Goal: Information Seeking & Learning: Find specific fact

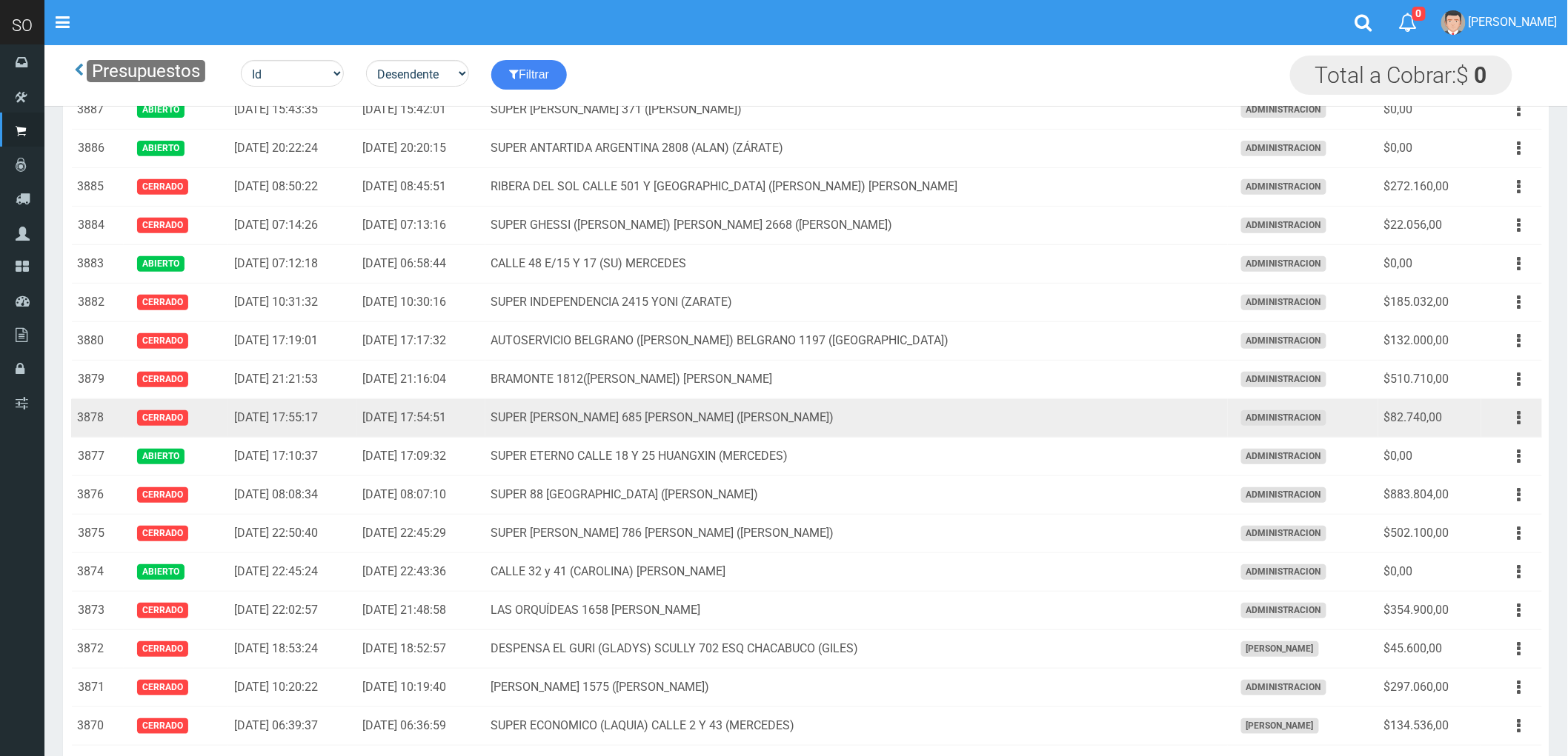
scroll to position [164, 0]
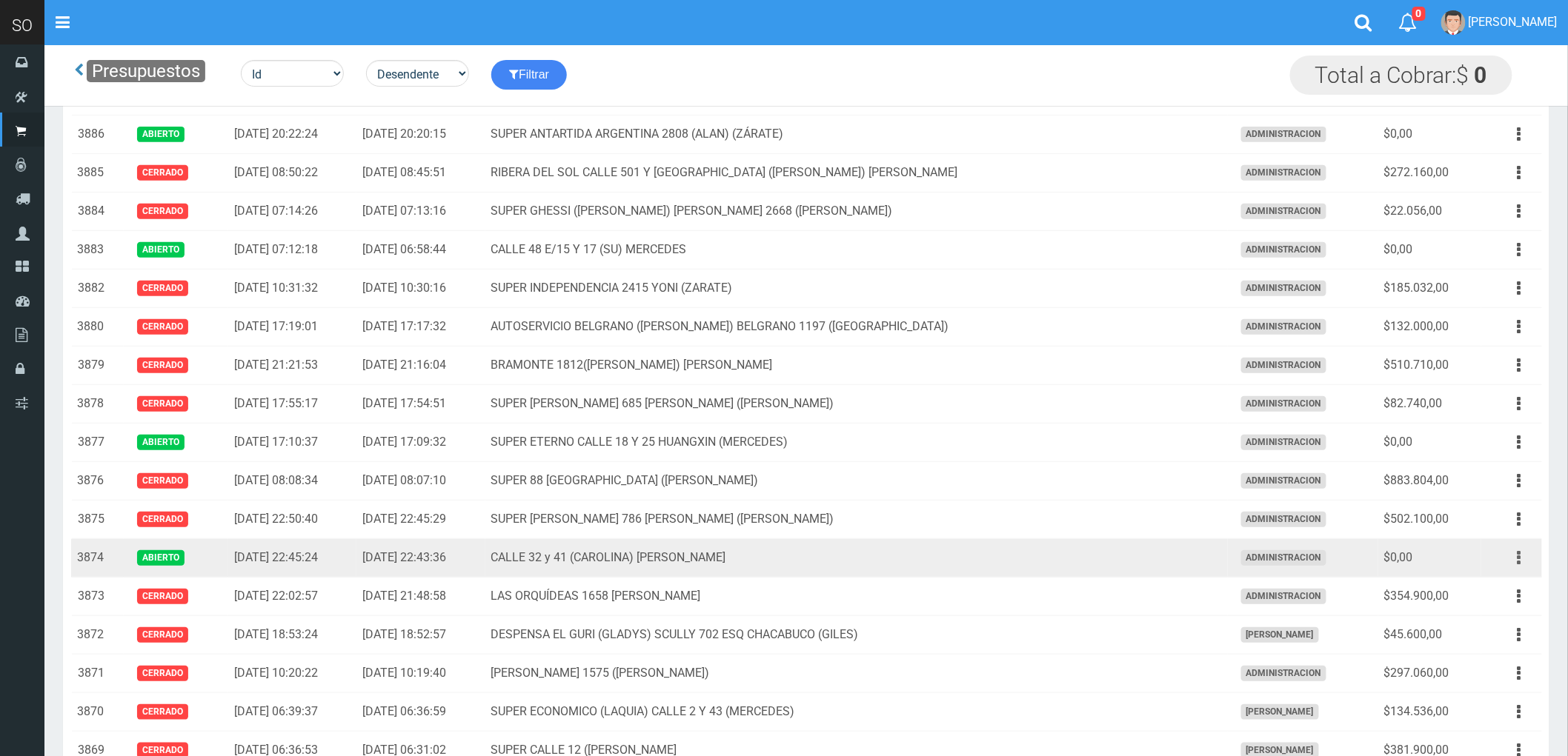
click at [1519, 559] on icon "button" at bounding box center [1519, 559] width 4 height 26
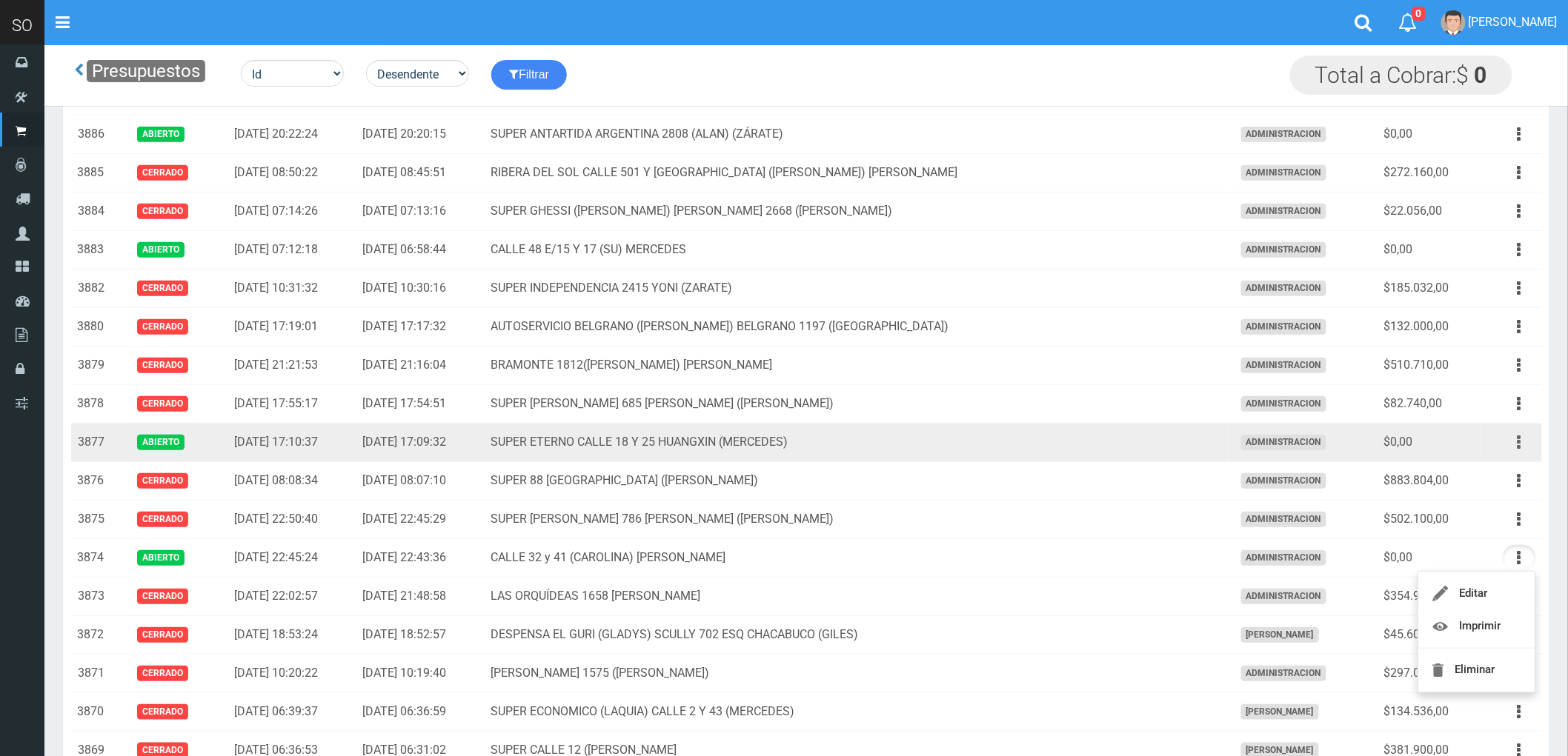
click at [1516, 440] on button "button" at bounding box center [1519, 443] width 33 height 26
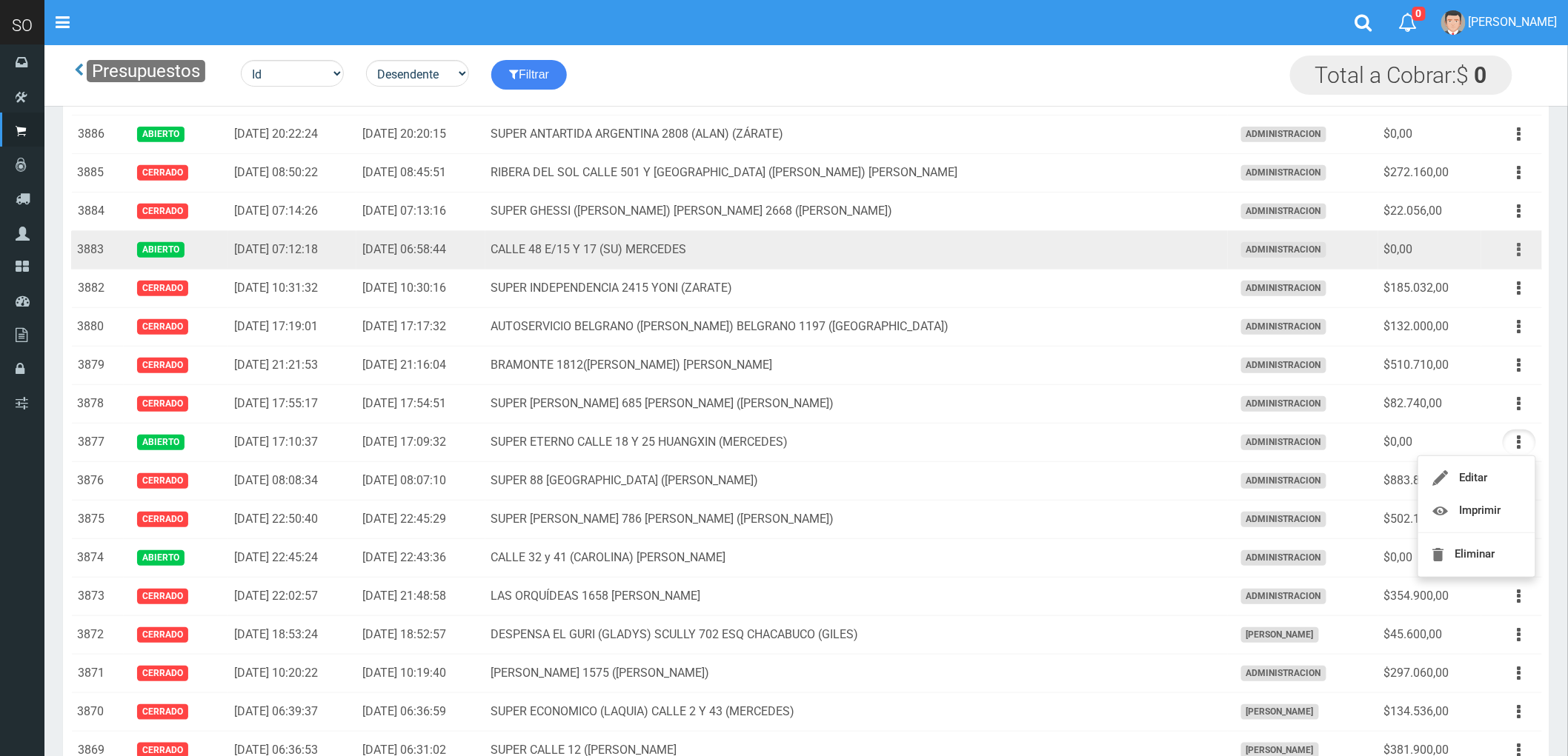
click at [1517, 249] on icon "button" at bounding box center [1519, 250] width 4 height 26
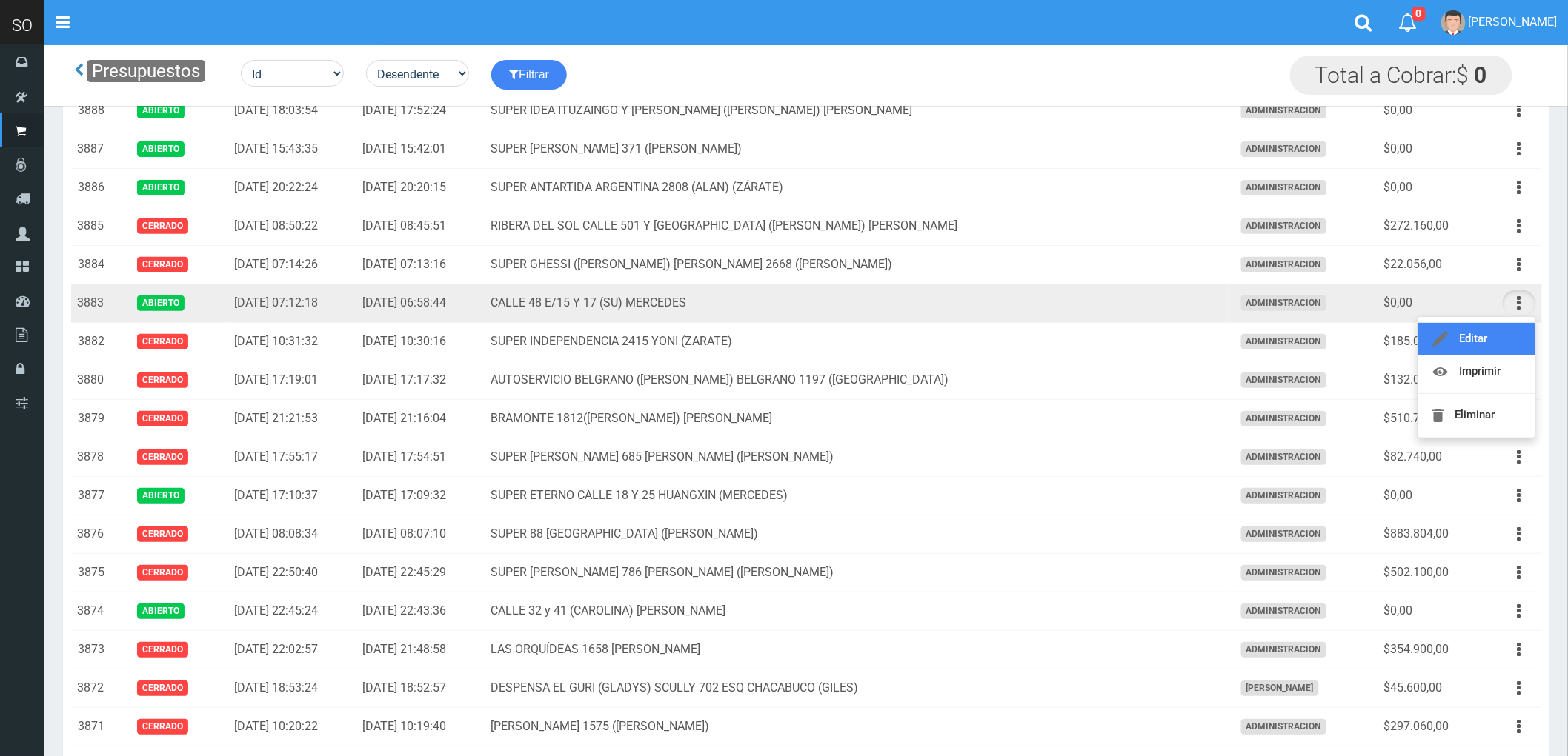
scroll to position [83, 0]
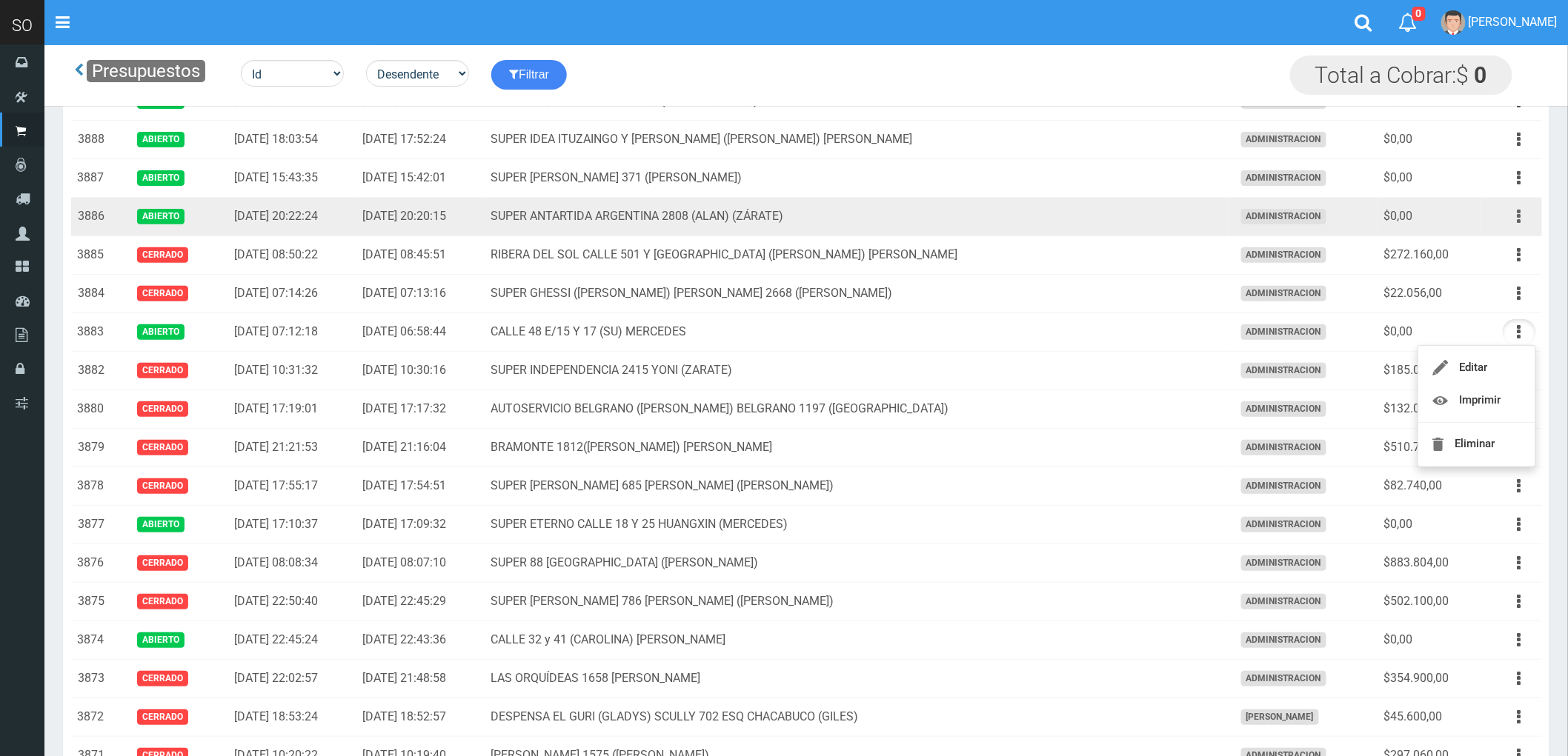
click at [1519, 214] on icon "button" at bounding box center [1519, 217] width 4 height 26
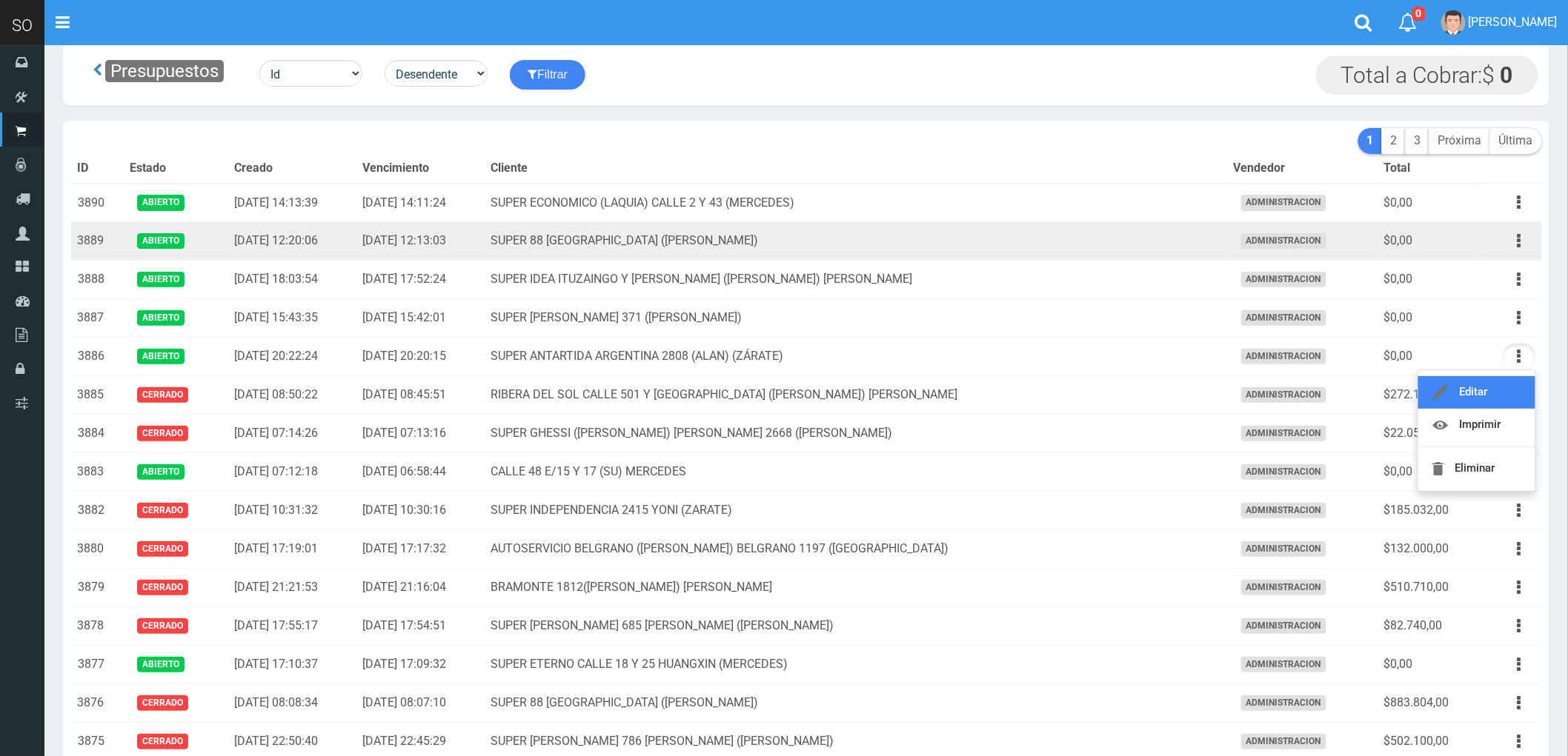
scroll to position [0, 0]
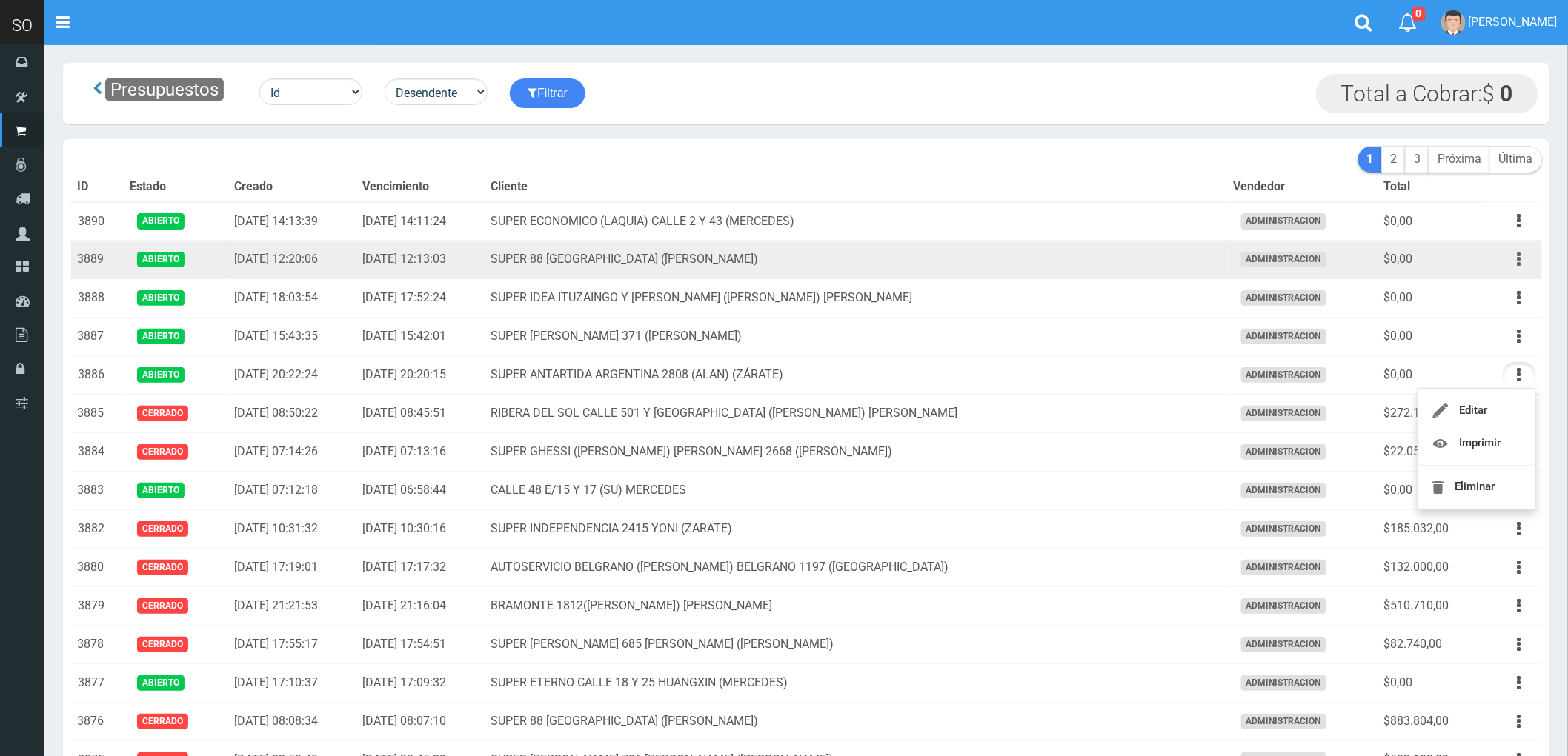
click at [1520, 257] on icon "button" at bounding box center [1519, 260] width 4 height 26
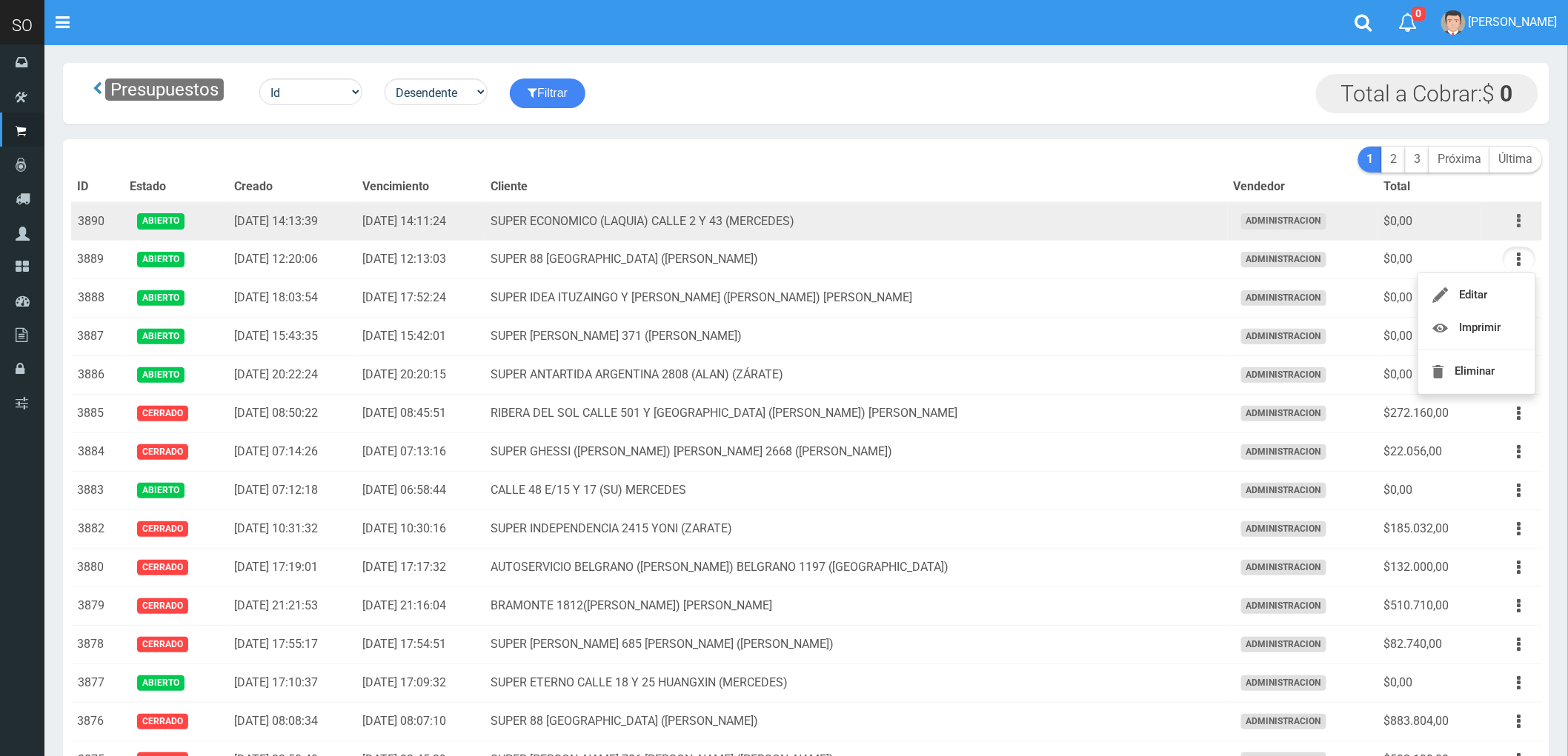
click at [1517, 218] on icon "button" at bounding box center [1519, 221] width 4 height 26
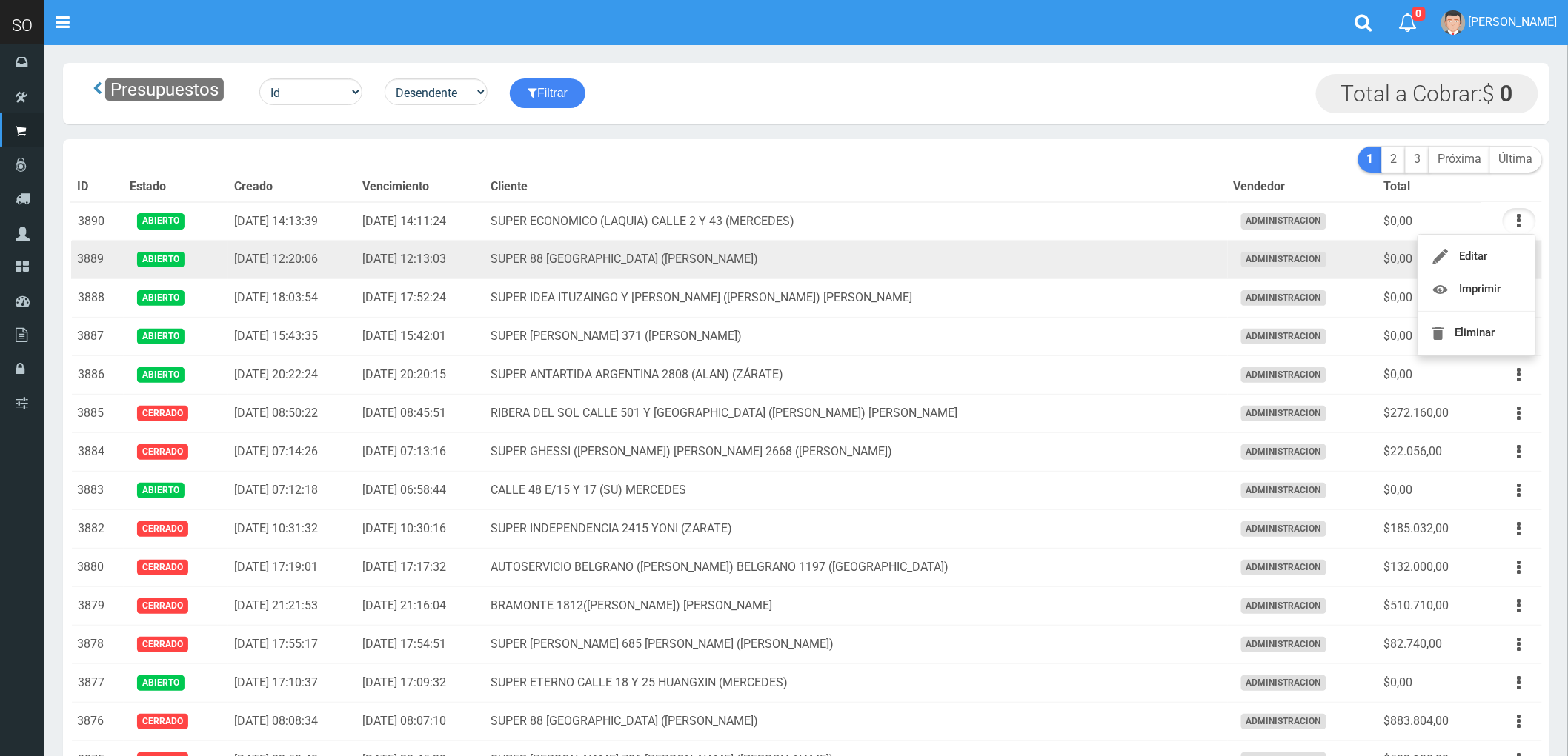
click at [1037, 265] on td "SUPER 88 CALLE 32 2800 SOFIA (ZARATE)" at bounding box center [857, 260] width 742 height 39
click at [1517, 258] on icon "button" at bounding box center [1519, 260] width 4 height 26
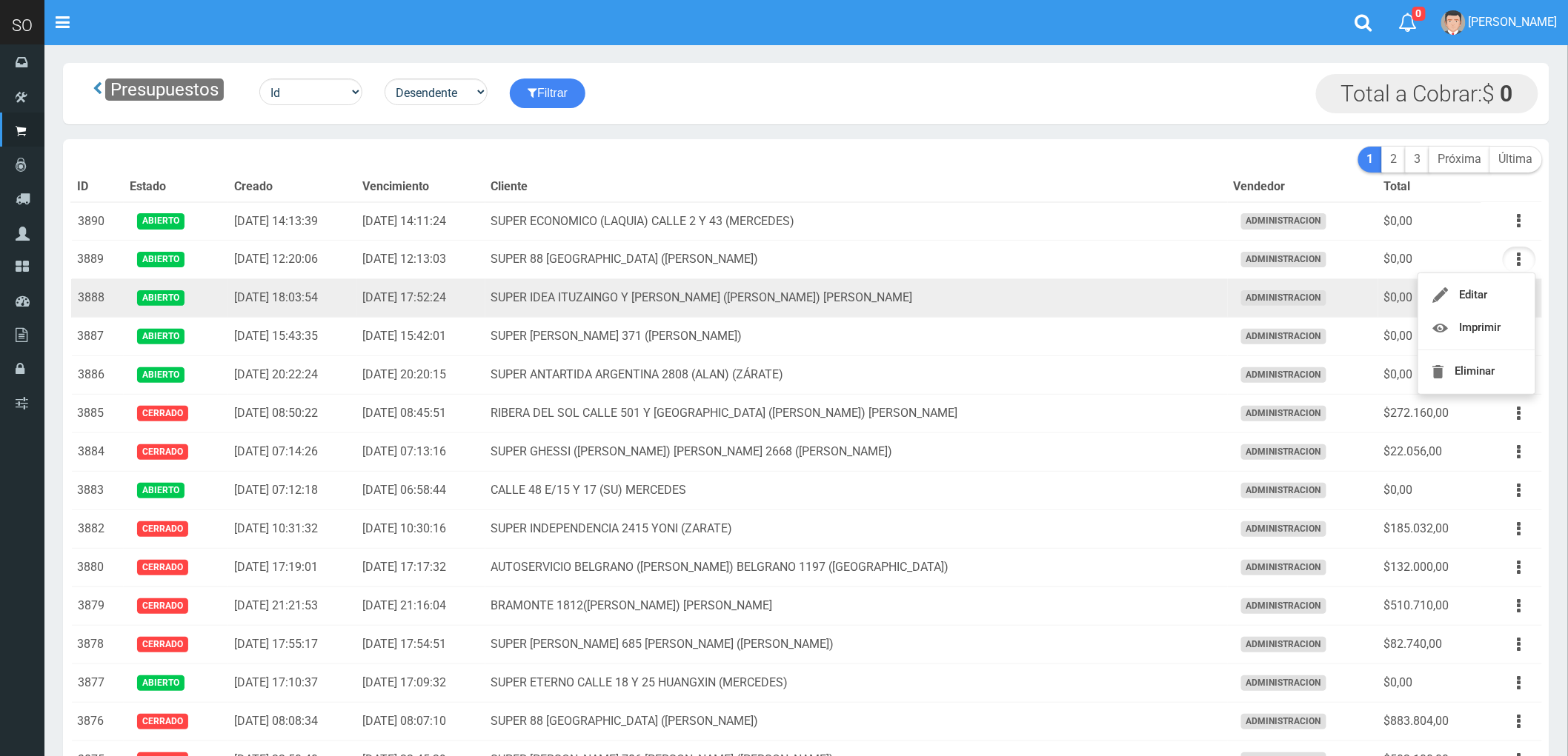
click at [1105, 305] on td "SUPER IDEA ITUZAINGO Y MORENO (JUAN) GILES" at bounding box center [857, 299] width 742 height 39
drag, startPoint x: 1515, startPoint y: 299, endPoint x: 1490, endPoint y: 321, distance: 33.3
click at [1514, 299] on button "button" at bounding box center [1519, 299] width 33 height 26
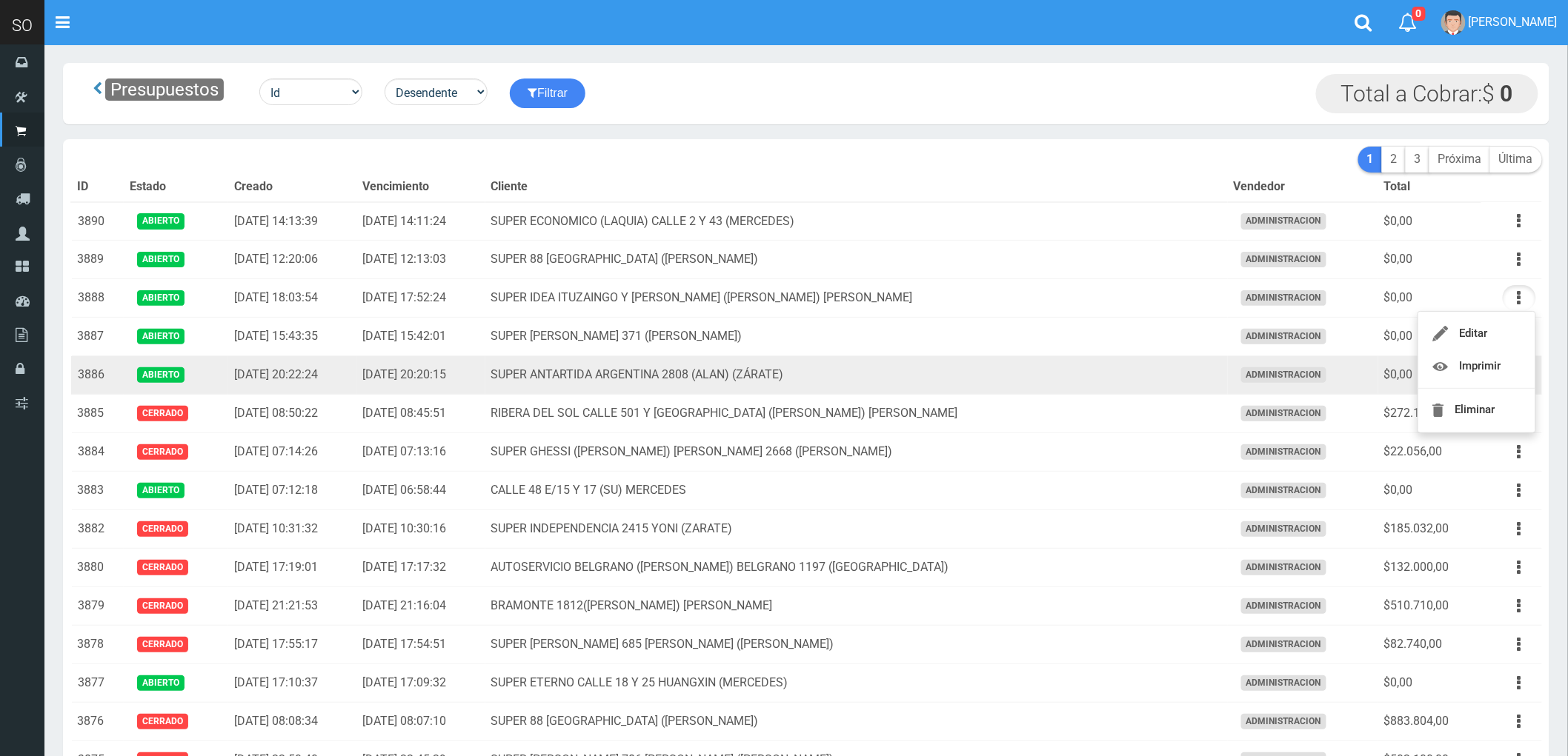
click at [1114, 376] on td "SUPER ANTARTIDA ARGENTINA 2808 (ALAN) (ZÁRATE)" at bounding box center [857, 376] width 742 height 39
click at [1519, 376] on icon "button" at bounding box center [1519, 376] width 4 height 26
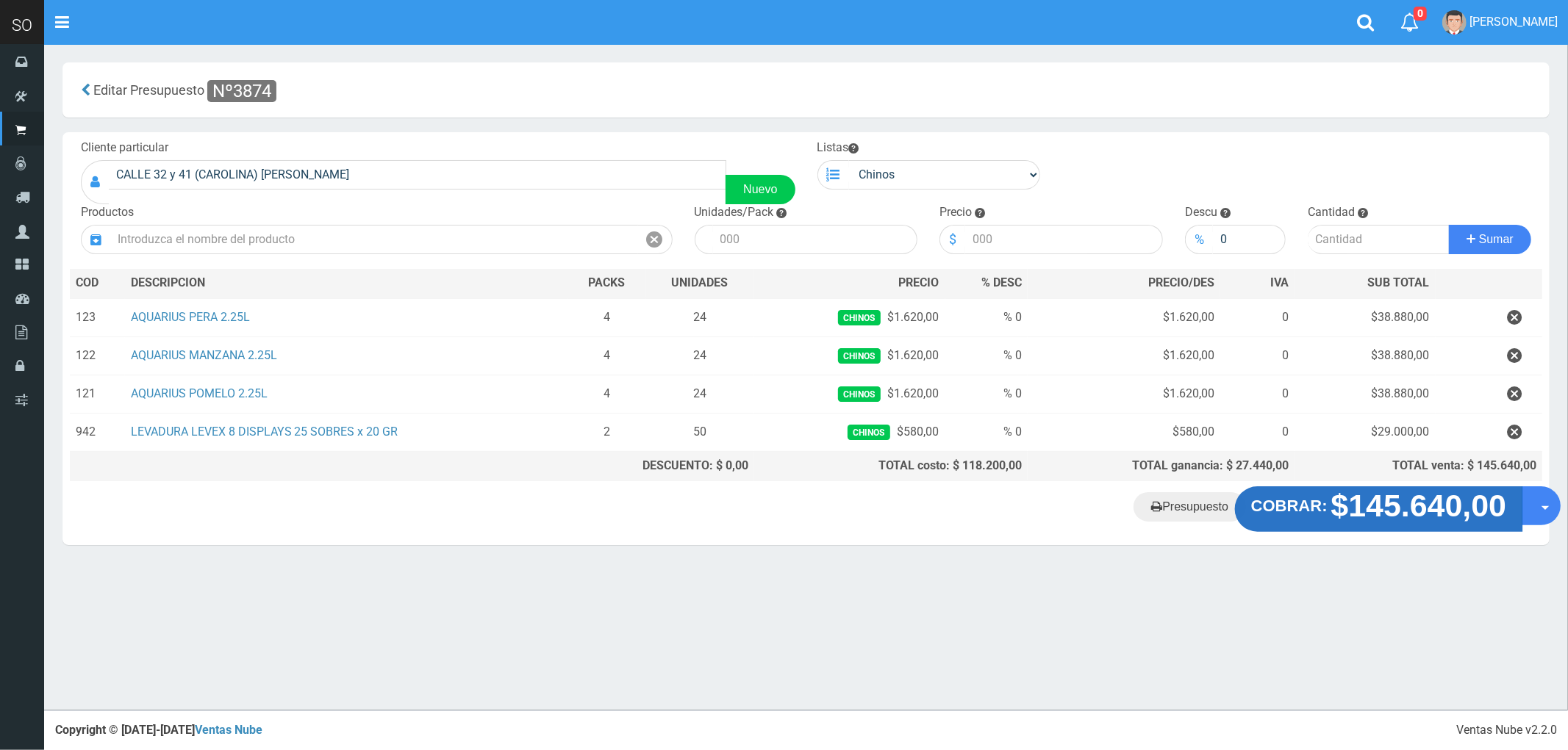
click at [1399, 517] on strong "$145.640,00" at bounding box center [1419, 506] width 175 height 34
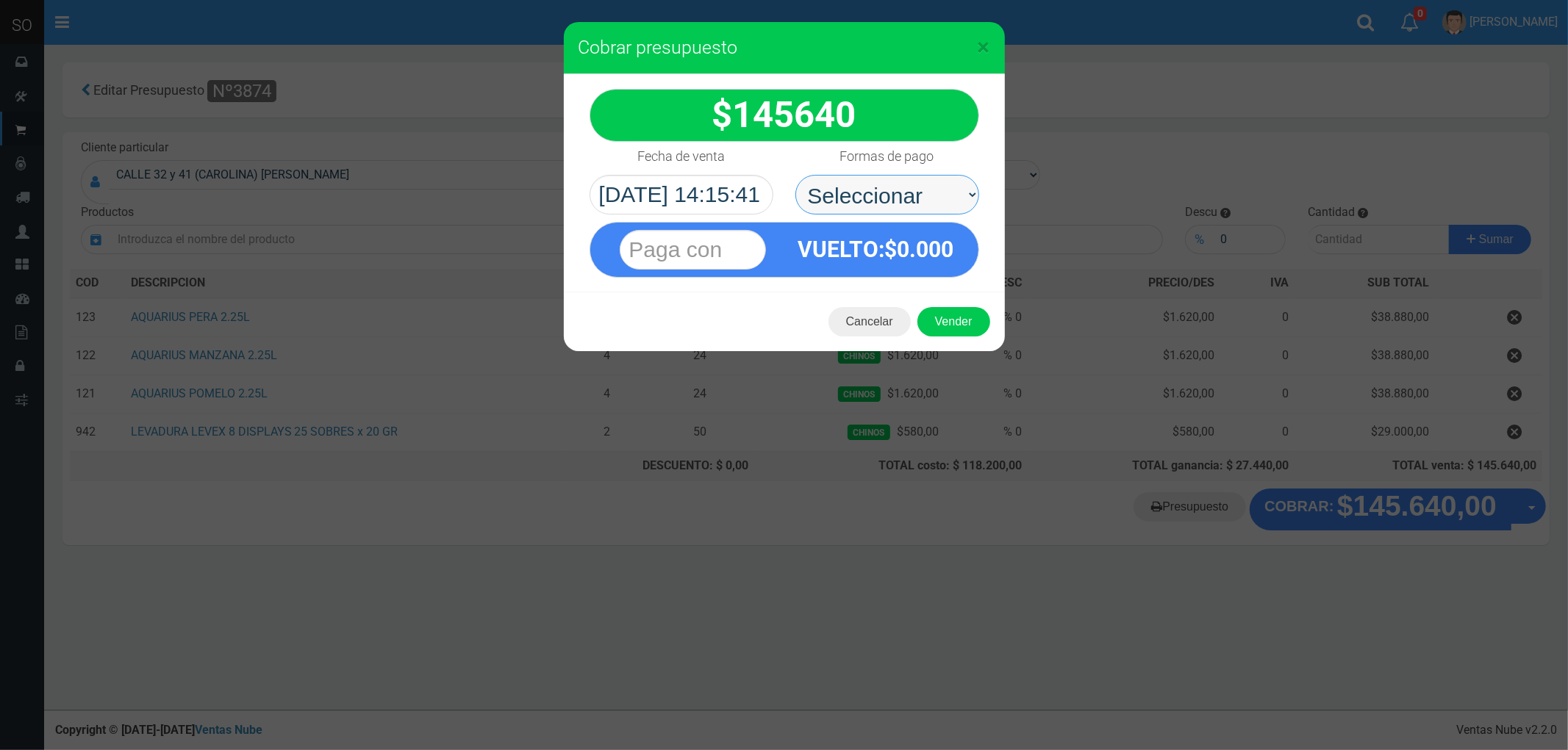
click at [855, 193] on select "Seleccionar Efectivo Tarjeta de Crédito Depósito Débito" at bounding box center [887, 195] width 184 height 40
select select "Efectivo"
click at [795, 175] on select "Seleccionar Efectivo Tarjeta de Crédito Depósito Débito" at bounding box center [887, 195] width 184 height 40
click at [947, 322] on button "Vender" at bounding box center [953, 321] width 73 height 29
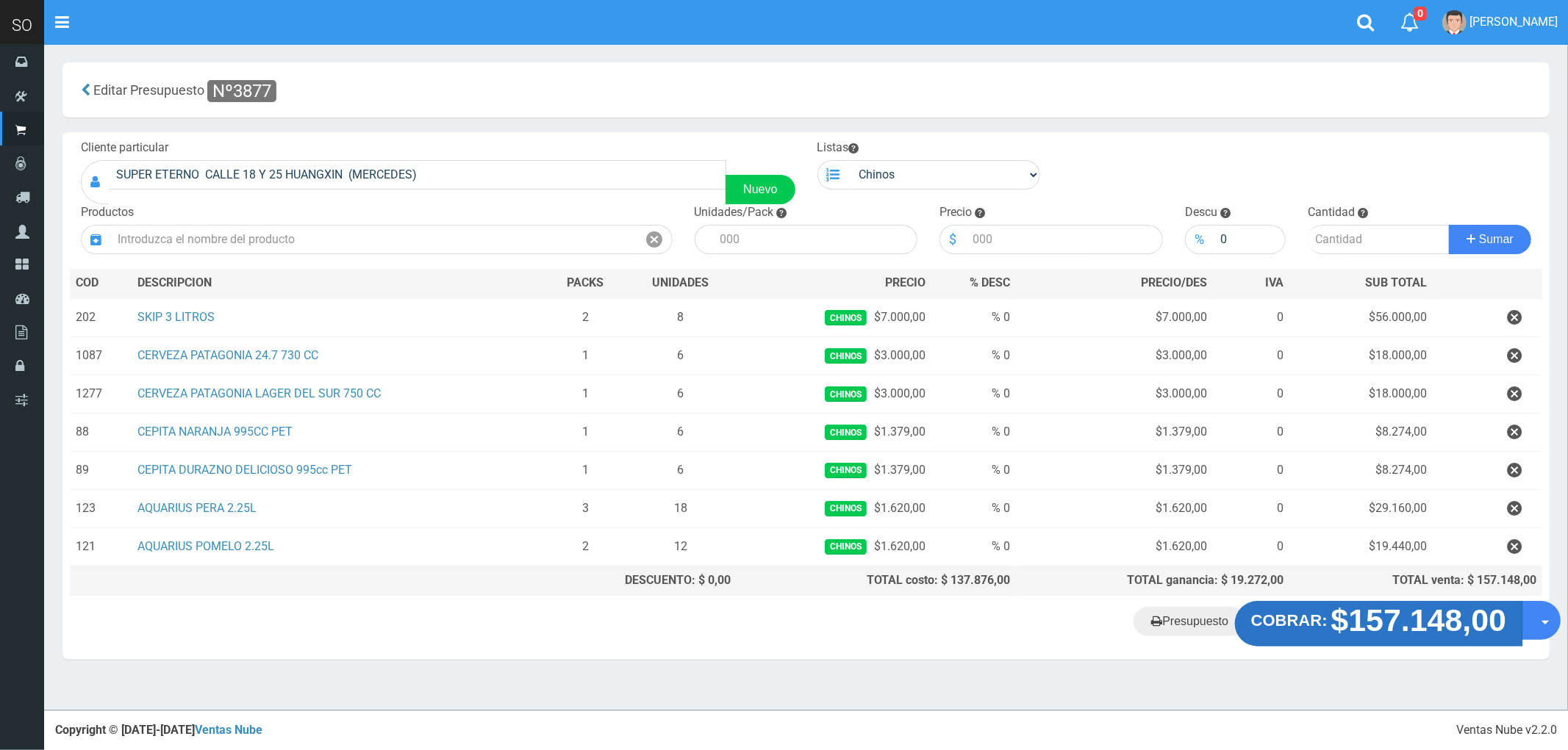
click at [1412, 621] on strong "$157.148,00" at bounding box center [1419, 620] width 175 height 34
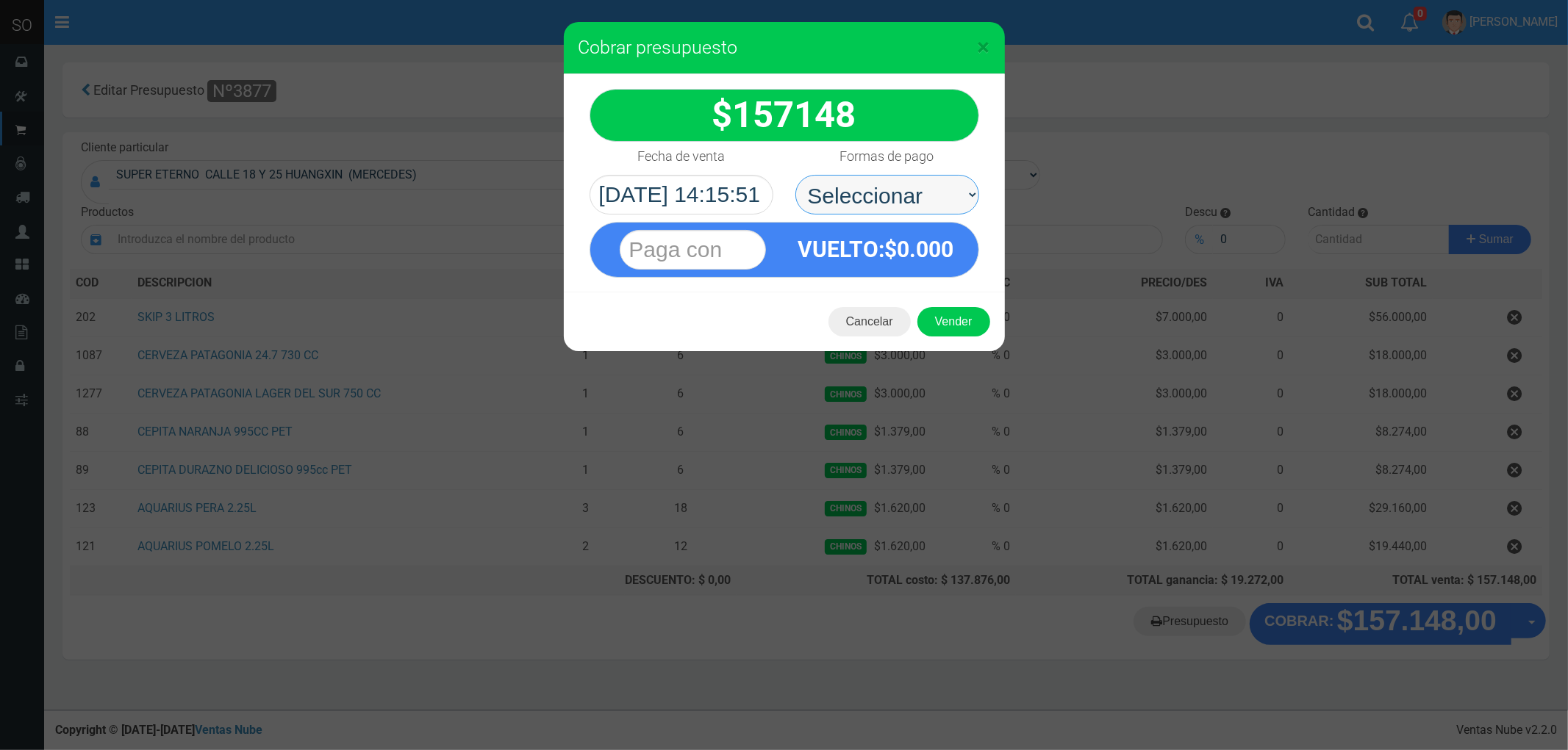
drag, startPoint x: 854, startPoint y: 196, endPoint x: 854, endPoint y: 211, distance: 15.0
click at [854, 196] on select "Seleccionar Efectivo Tarjeta de Crédito Depósito Débito" at bounding box center [887, 195] width 184 height 40
select select "Efectivo"
click at [795, 175] on select "Seleccionar Efectivo Tarjeta de Crédito Depósito Débito" at bounding box center [887, 195] width 184 height 40
click at [938, 323] on button "Vender" at bounding box center [953, 321] width 73 height 29
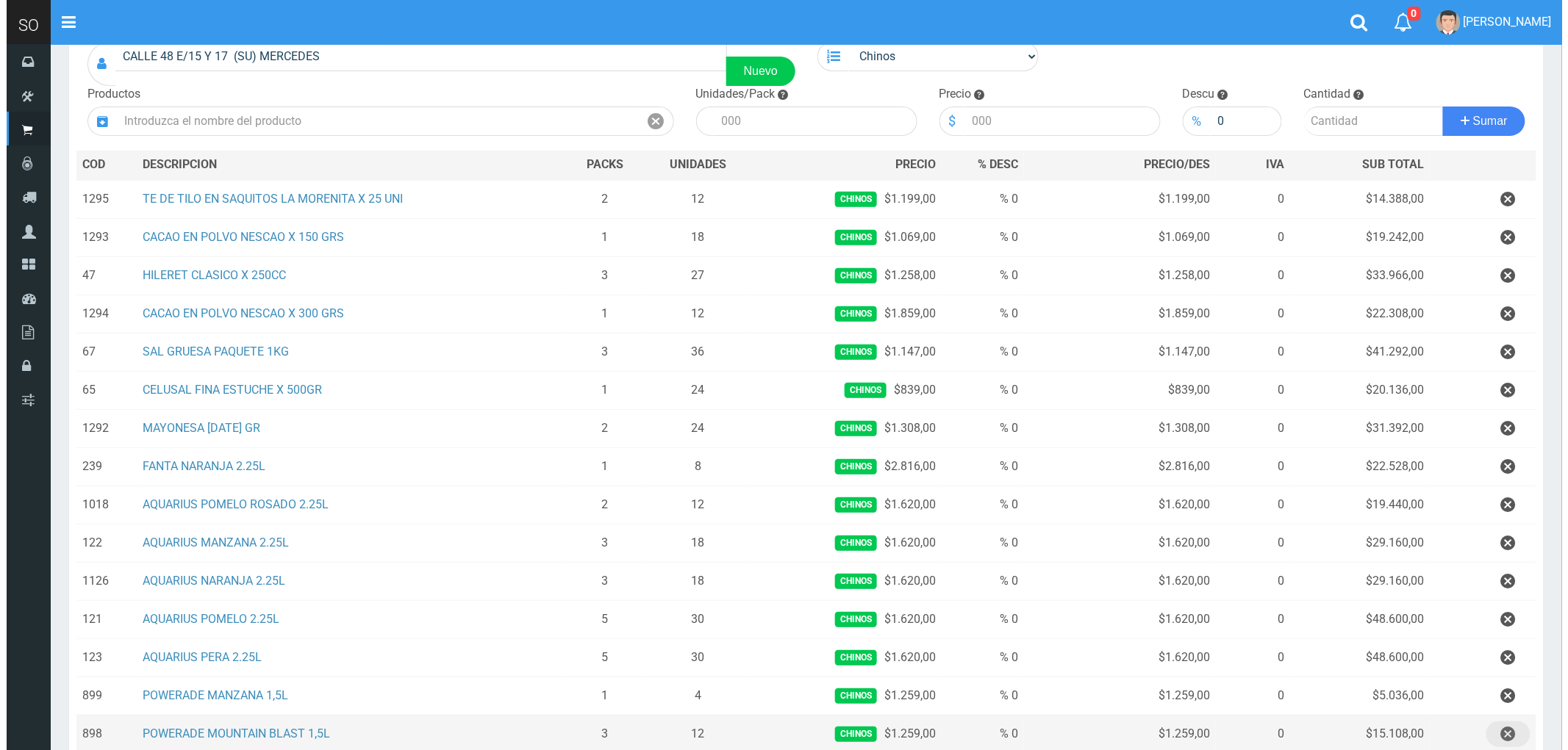
scroll to position [326, 0]
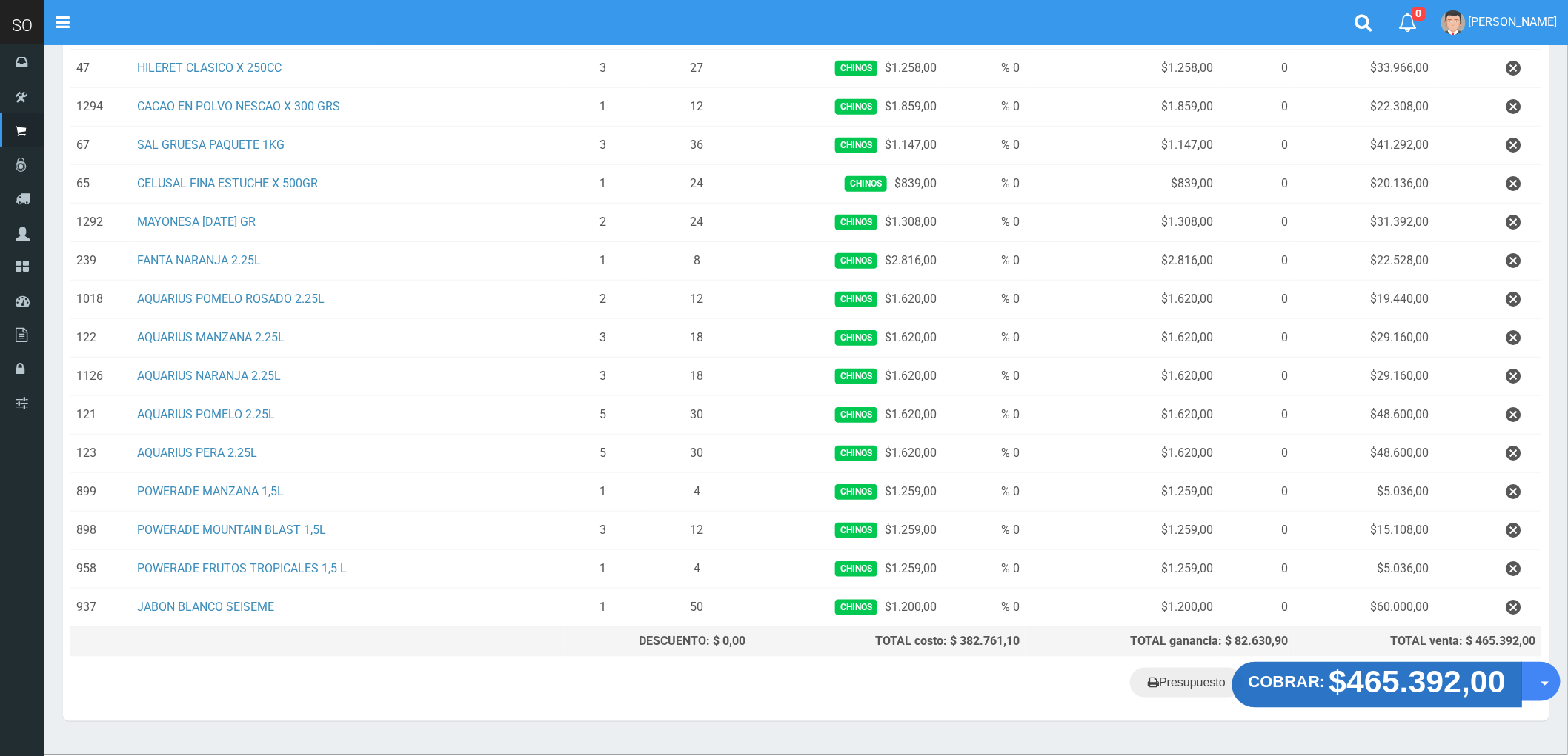
click at [1384, 685] on strong "$465.392,00" at bounding box center [1418, 681] width 177 height 35
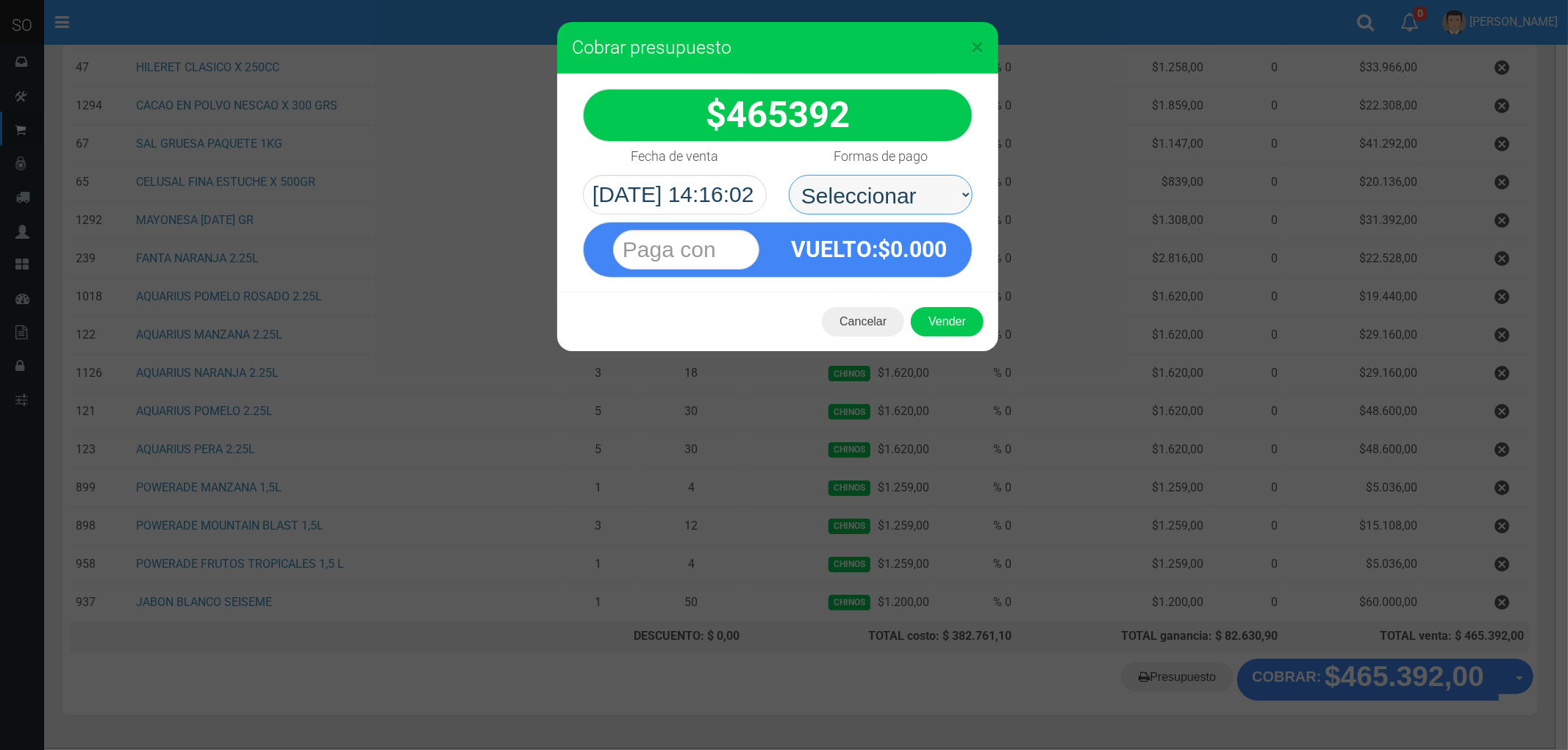
click at [820, 194] on select "Seleccionar Efectivo Tarjeta de Crédito Depósito Débito" at bounding box center [880, 195] width 184 height 40
select select "Efectivo"
click at [789, 175] on select "Seleccionar Efectivo Tarjeta de Crédito Depósito Débito" at bounding box center [880, 195] width 184 height 40
click at [936, 315] on button "Vender" at bounding box center [947, 321] width 73 height 29
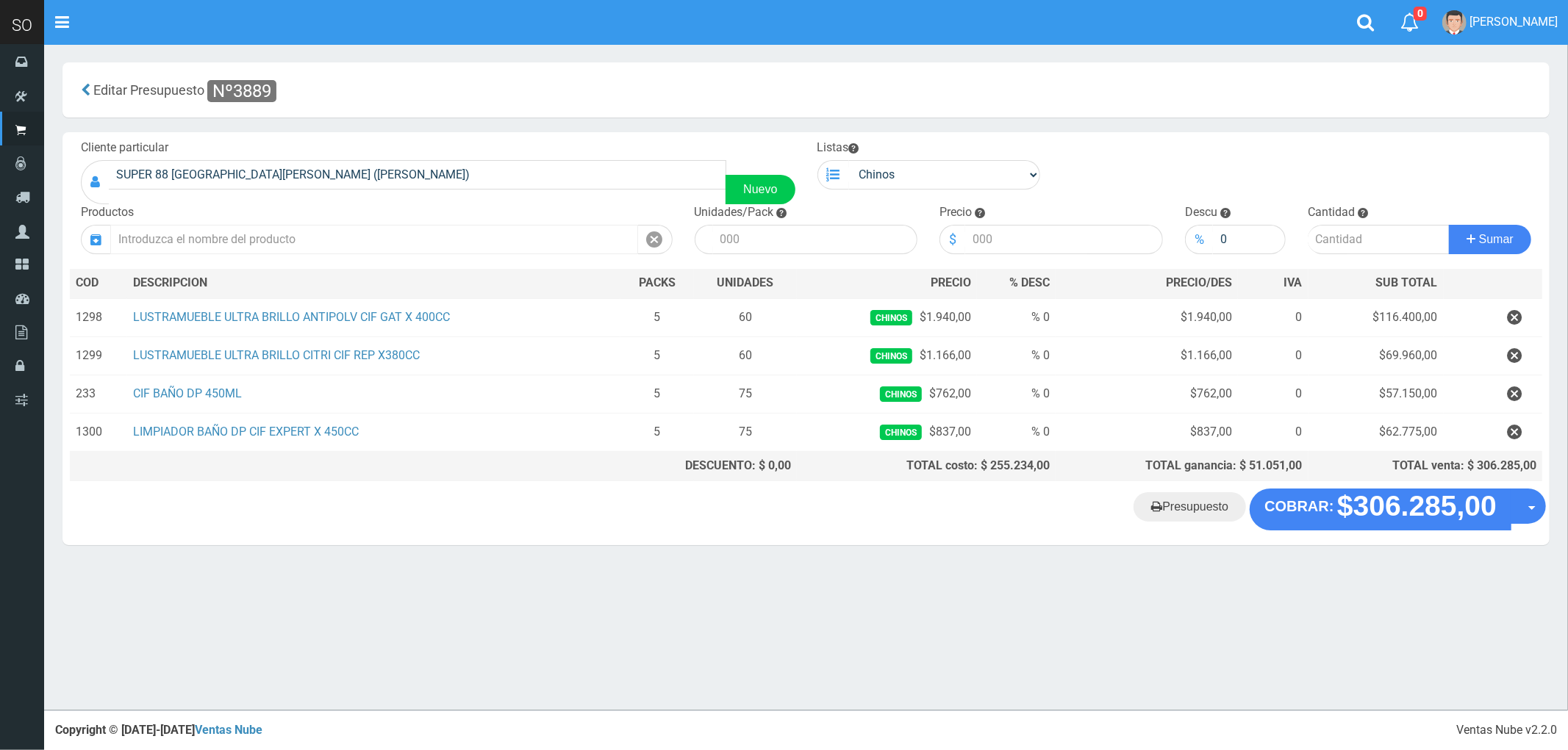
click at [266, 233] on input "text" at bounding box center [374, 240] width 528 height 29
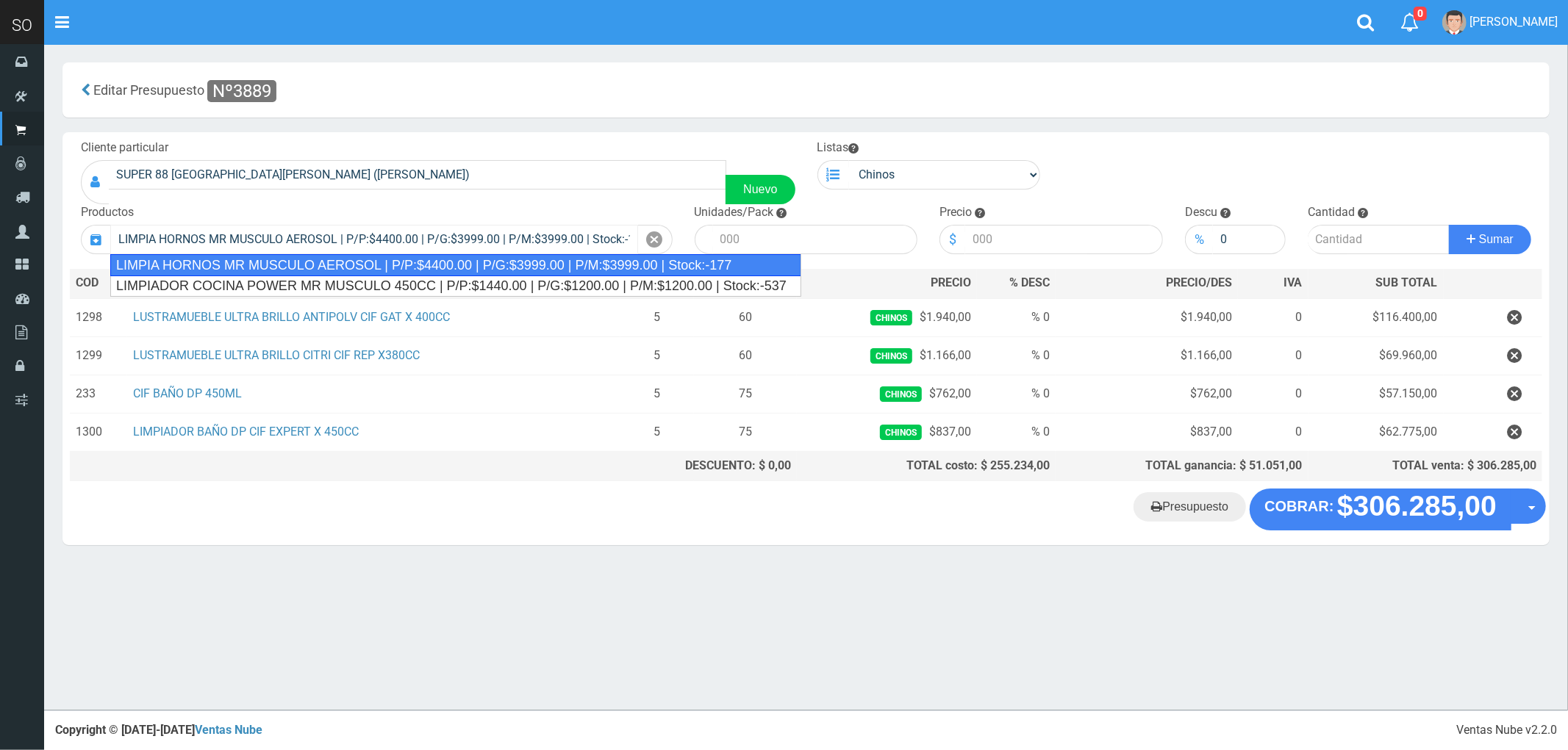
type input "LIMPIA HORNOS MR MUSCULO AEROSOL | P/P:$4400.00 | P/G:$3999.00 | P/M:$3999.00 |…"
type input "12"
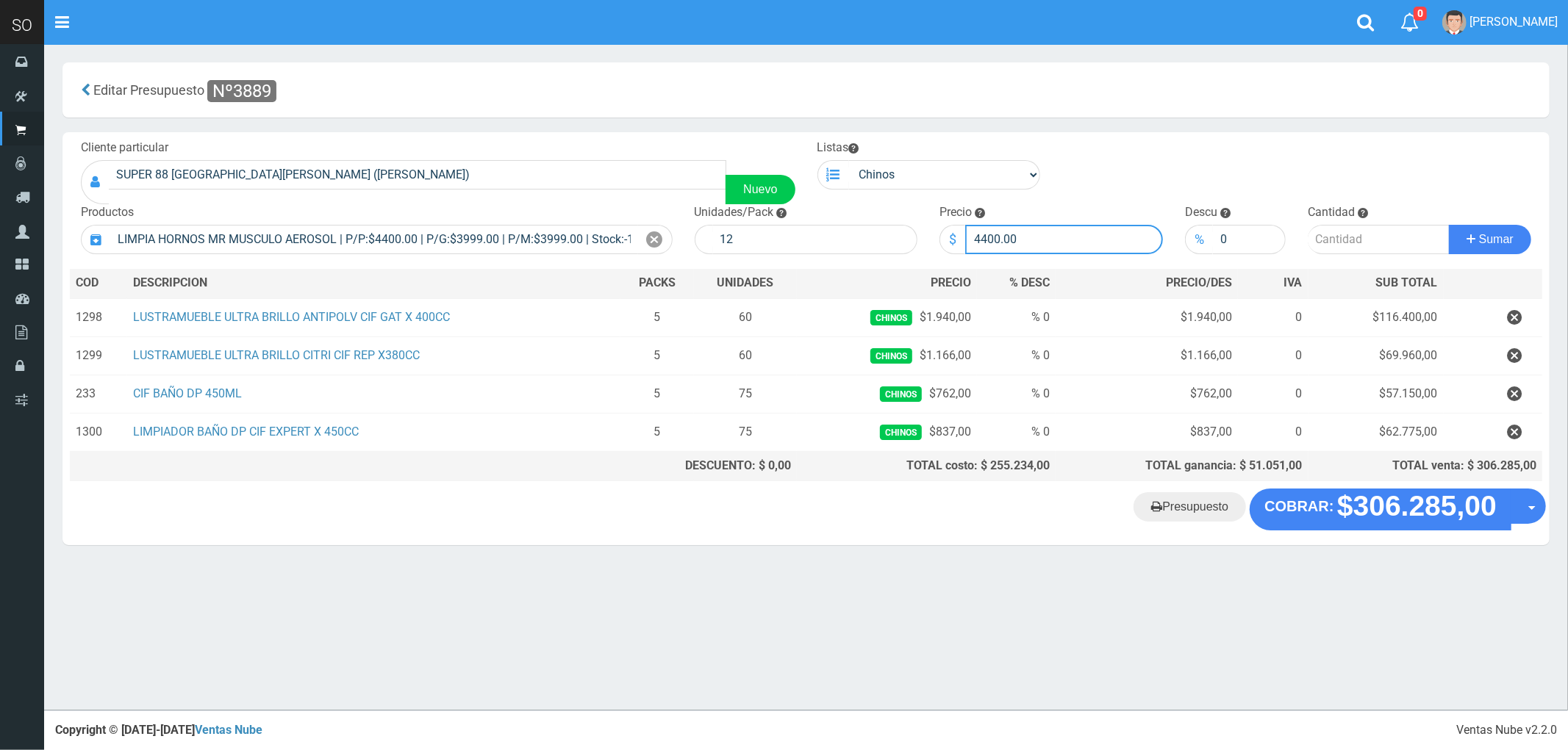
click at [923, 139] on form "Cliente particular SUPER 88 CALLE 32 2800 SOFIA (ZARATE) Nuevo Listas Chinos . ." at bounding box center [805, 139] width 1472 height 0
type input "4250"
click at [1326, 236] on input "number" at bounding box center [1378, 240] width 142 height 29
type input "2"
click at [1449, 225] on button "Sumar" at bounding box center [1490, 240] width 83 height 29
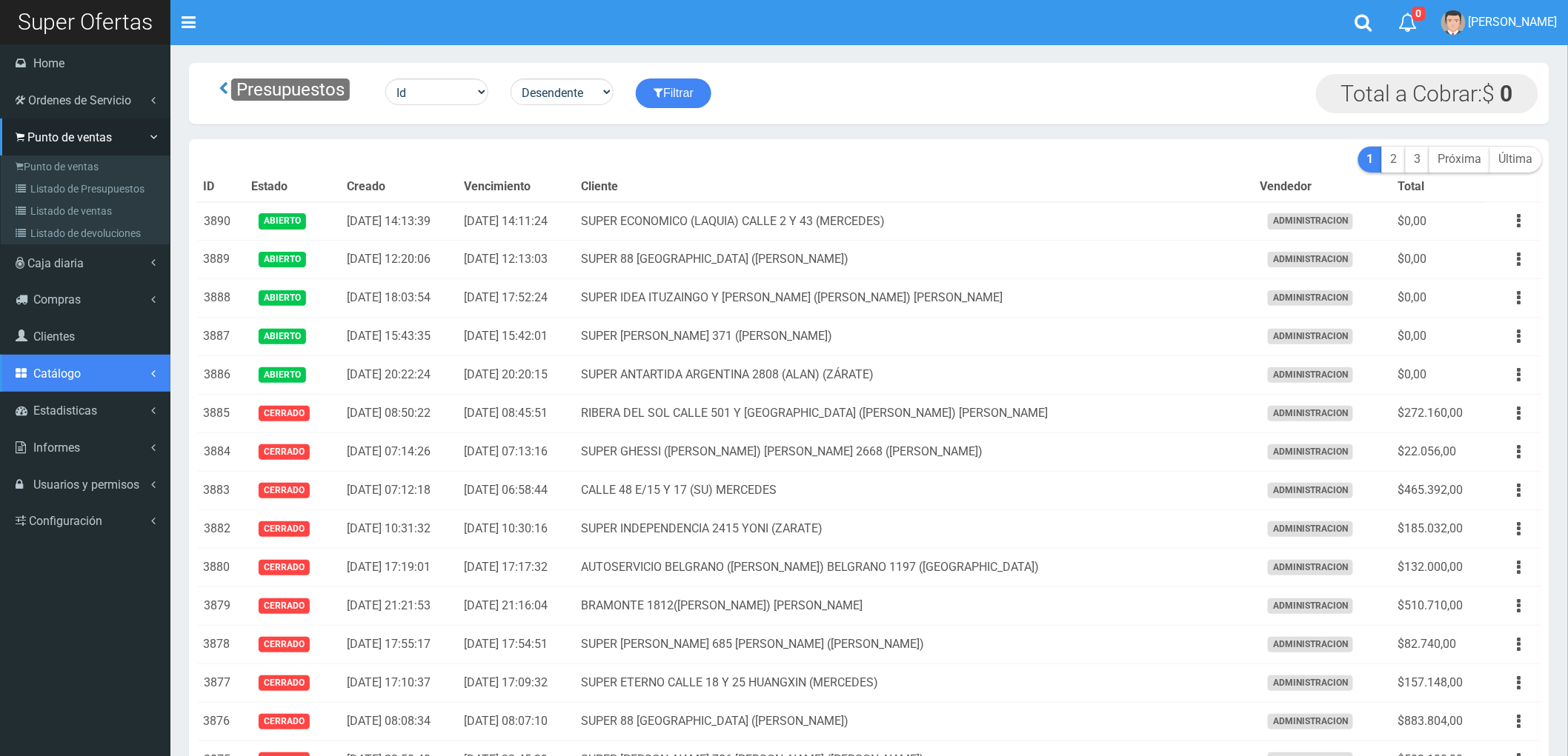
click at [69, 360] on link "Catálogo" at bounding box center [85, 373] width 171 height 37
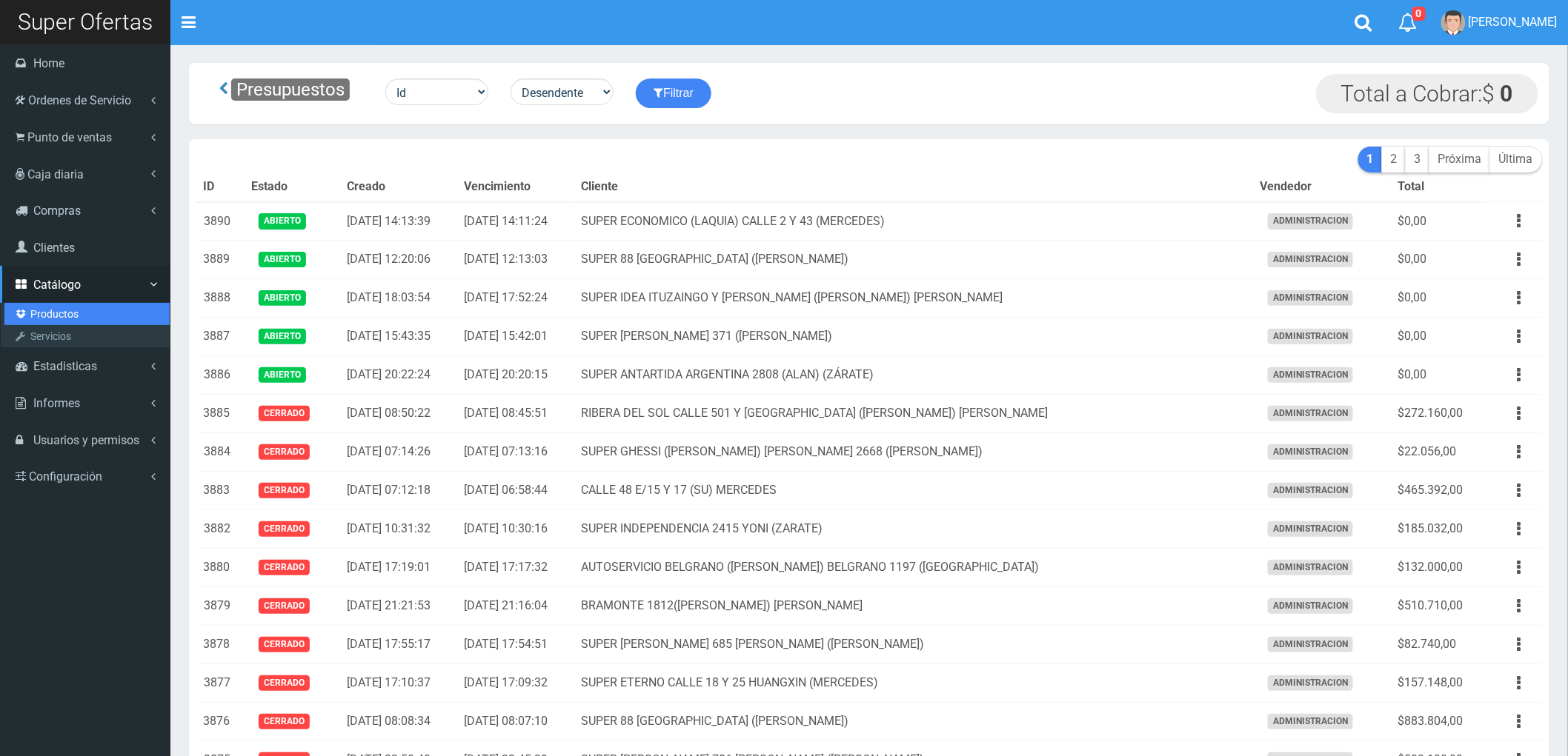
click at [52, 321] on link "Productos" at bounding box center [87, 314] width 165 height 22
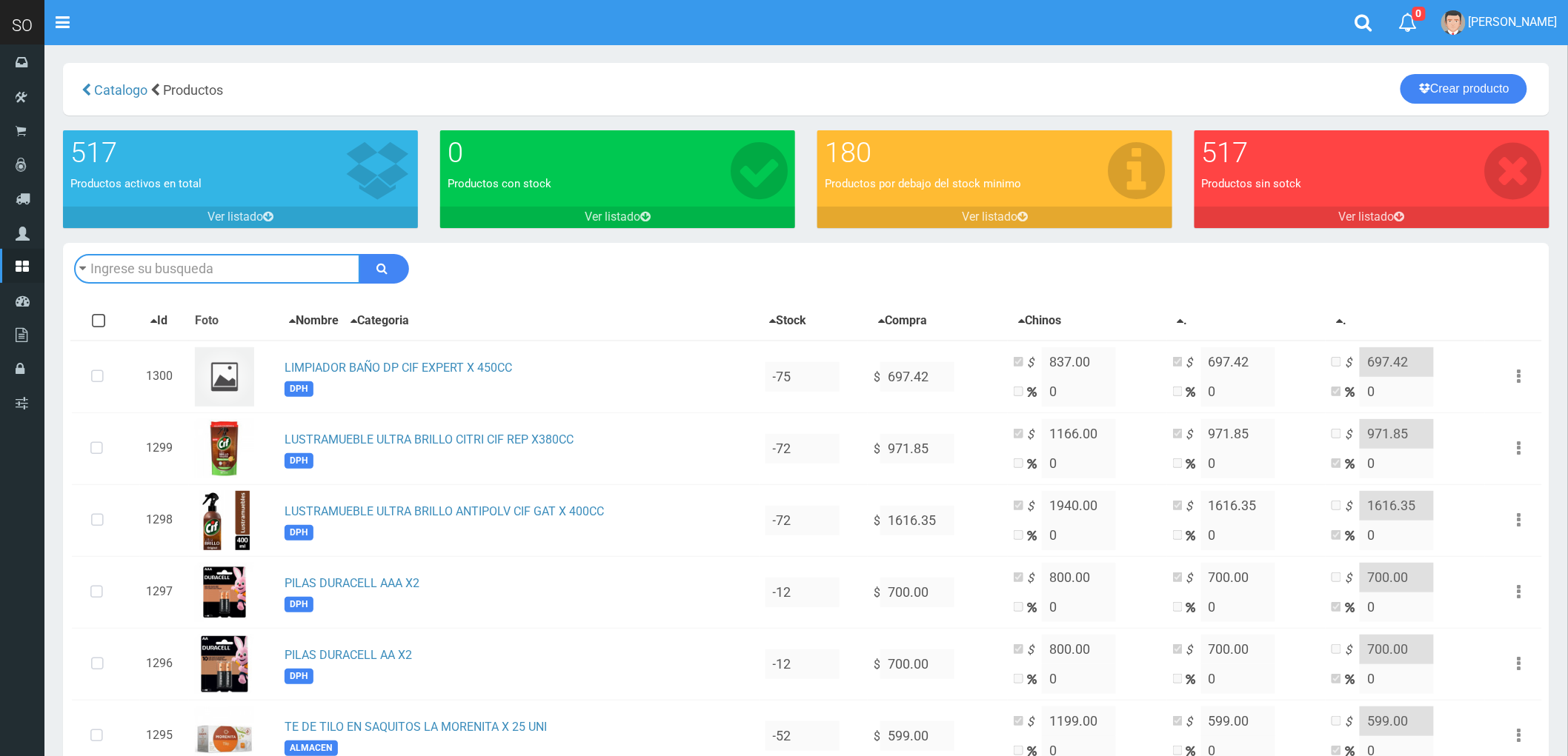
click at [186, 264] on input "text" at bounding box center [217, 268] width 286 height 29
type input "21623"
click at [360, 254] on button "submit" at bounding box center [384, 268] width 49 height 29
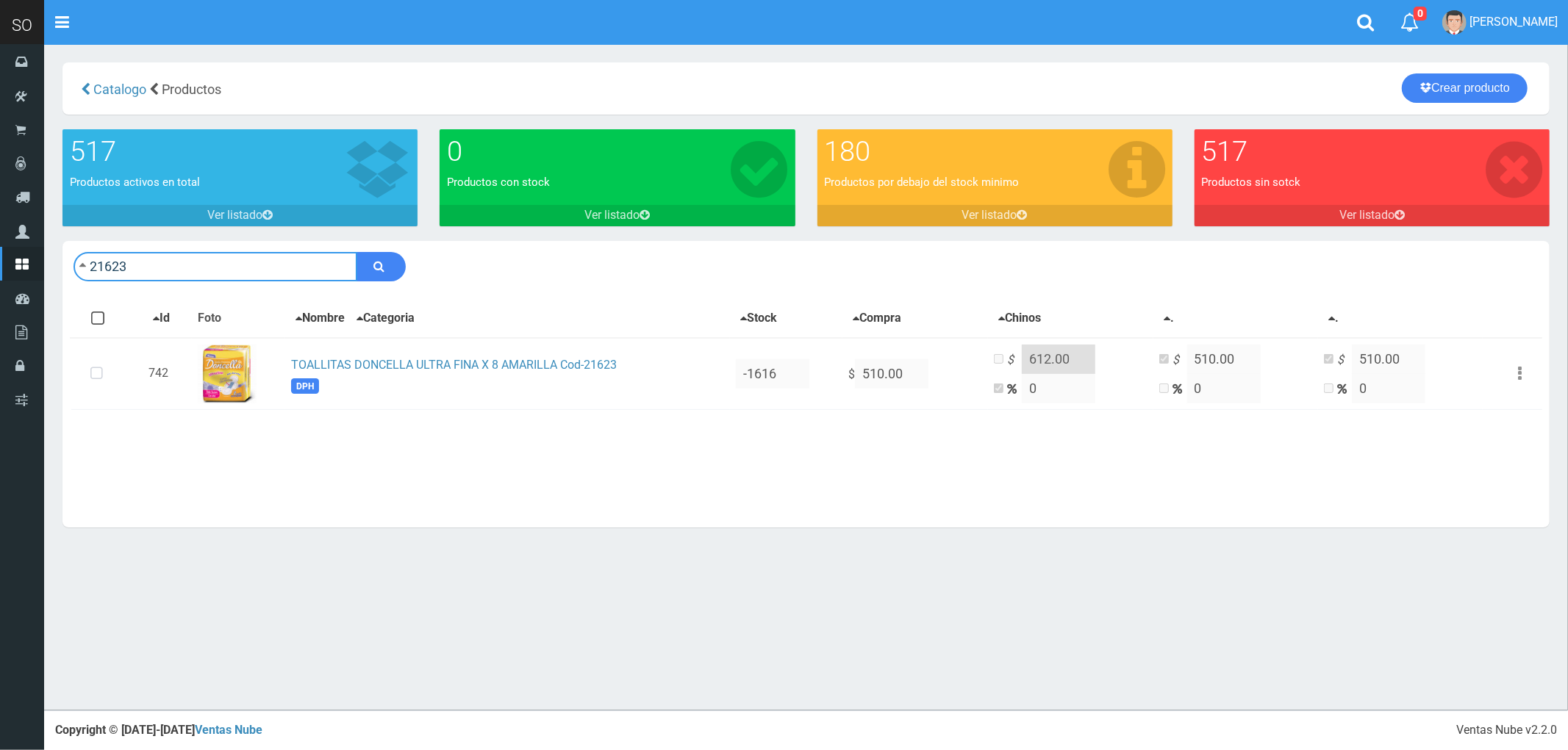
drag, startPoint x: 126, startPoint y: 269, endPoint x: 224, endPoint y: 285, distance: 99.3
click at [224, 285] on div "21623 Descargar PDF Guardar cambios" at bounding box center [806, 266] width 1487 height 51
type input "21627"
click at [357, 252] on button "submit" at bounding box center [381, 266] width 49 height 29
drag, startPoint x: 118, startPoint y: 265, endPoint x: 203, endPoint y: 284, distance: 87.1
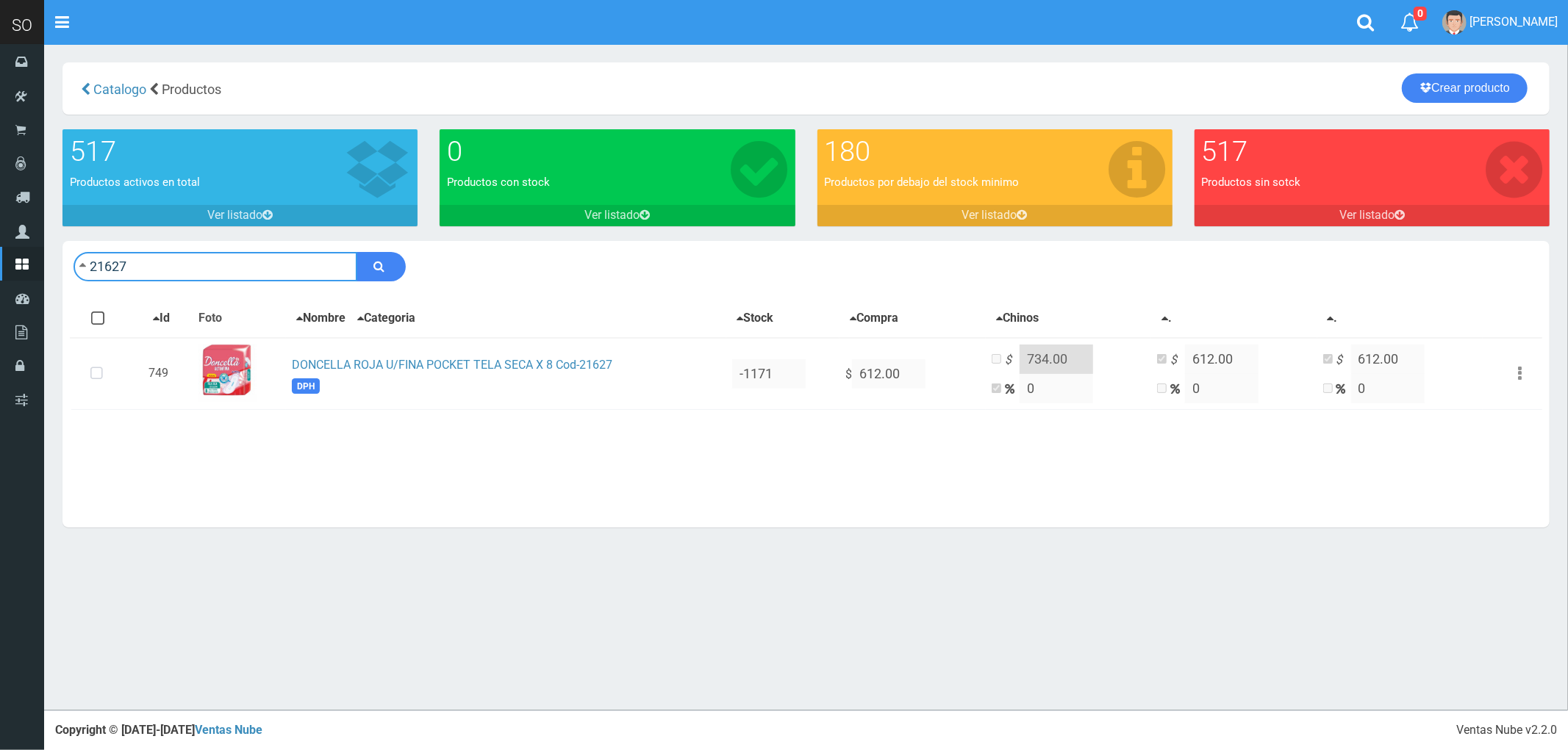
click at [203, 284] on div "21627 Descargar PDF Guardar cambios" at bounding box center [806, 266] width 1487 height 51
type input "21625"
click at [357, 252] on button "submit" at bounding box center [381, 266] width 49 height 29
drag, startPoint x: 106, startPoint y: 266, endPoint x: 202, endPoint y: 279, distance: 96.9
click at [202, 279] on input "21625" at bounding box center [215, 266] width 284 height 29
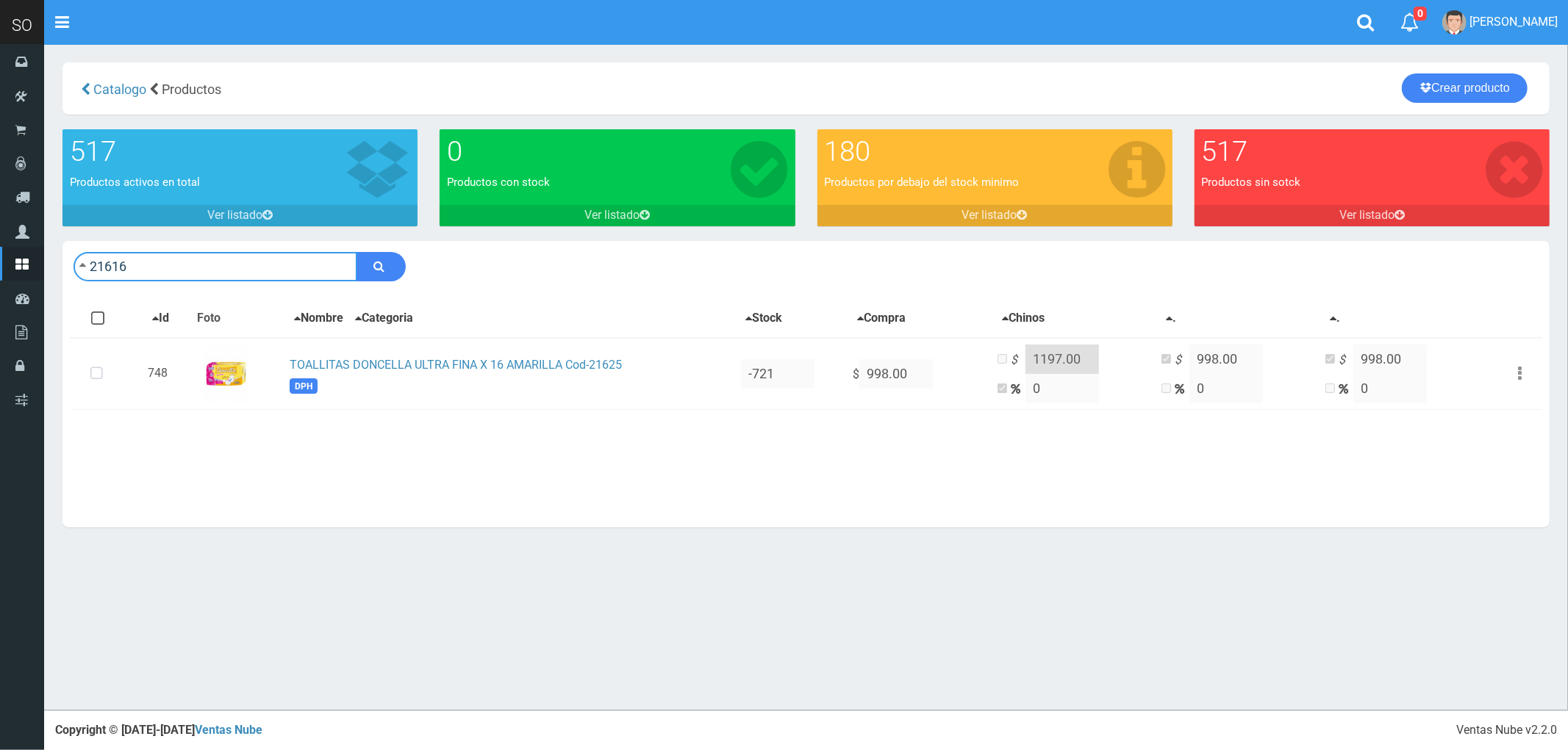
type input "21616"
click at [357, 252] on button "submit" at bounding box center [381, 266] width 49 height 29
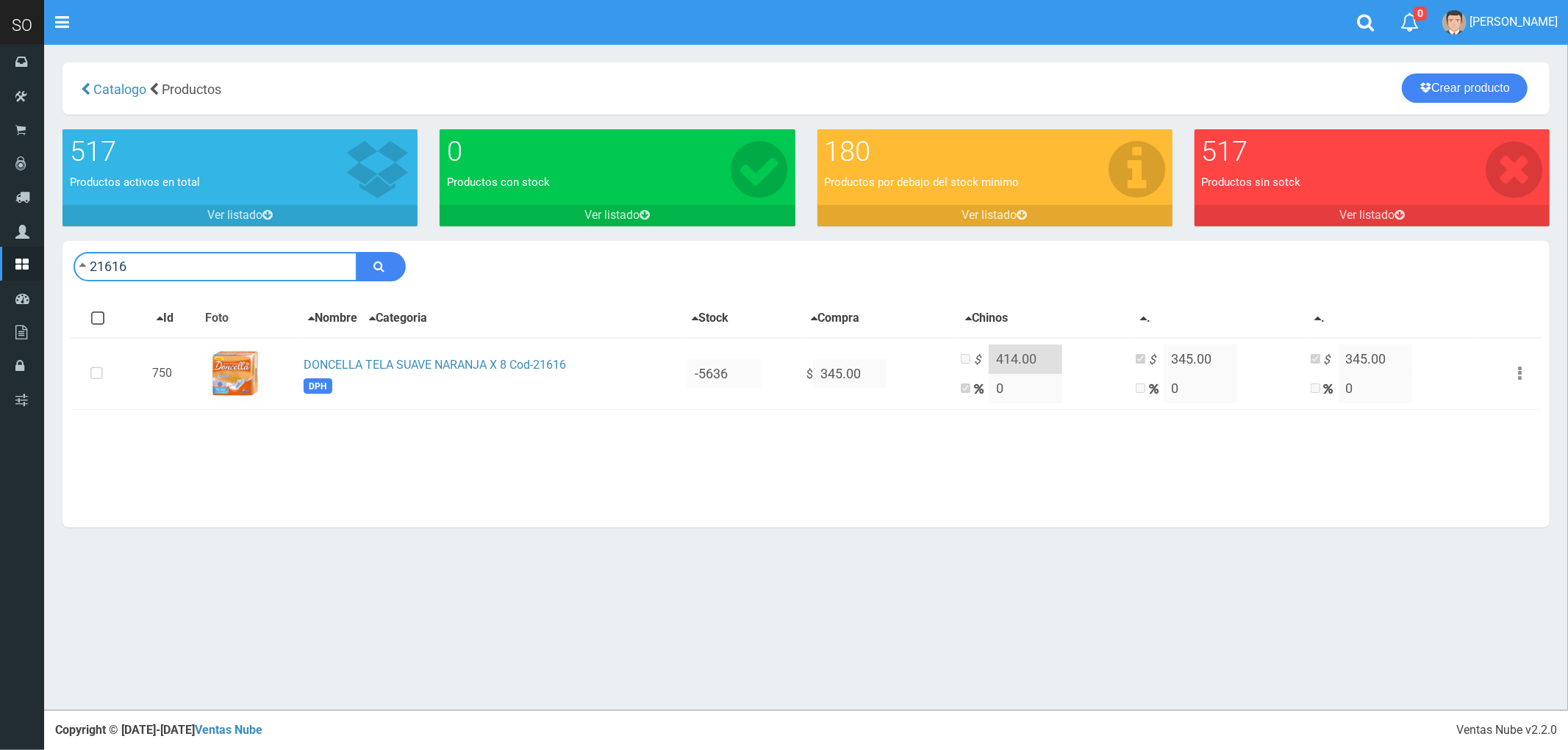
drag, startPoint x: 145, startPoint y: 270, endPoint x: 67, endPoint y: 257, distance: 79.1
click at [67, 257] on div "21616 Descargar PDF Guardar cambios" at bounding box center [806, 266] width 1487 height 51
type input "23500"
click at [357, 252] on button "submit" at bounding box center [381, 266] width 49 height 29
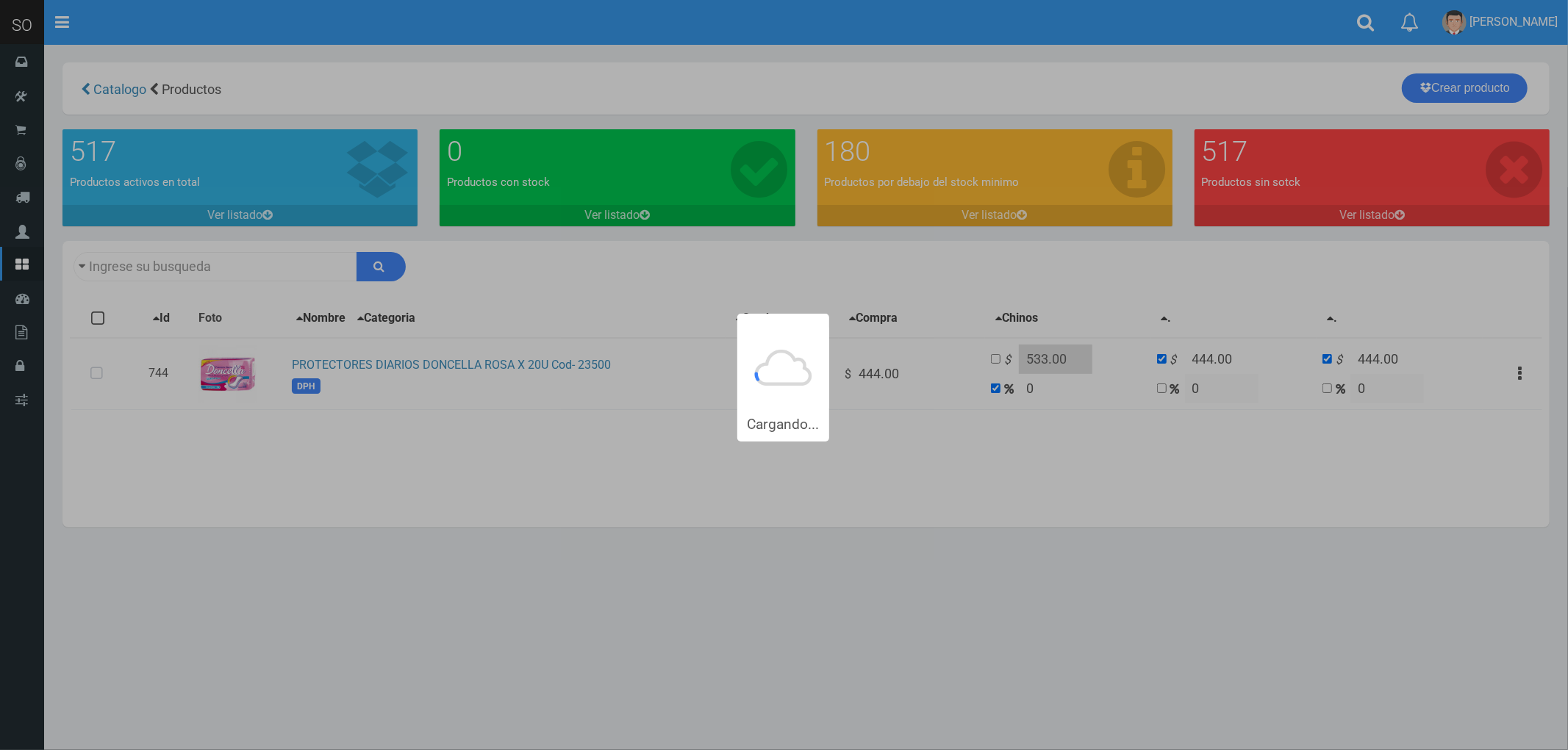
type input "23500"
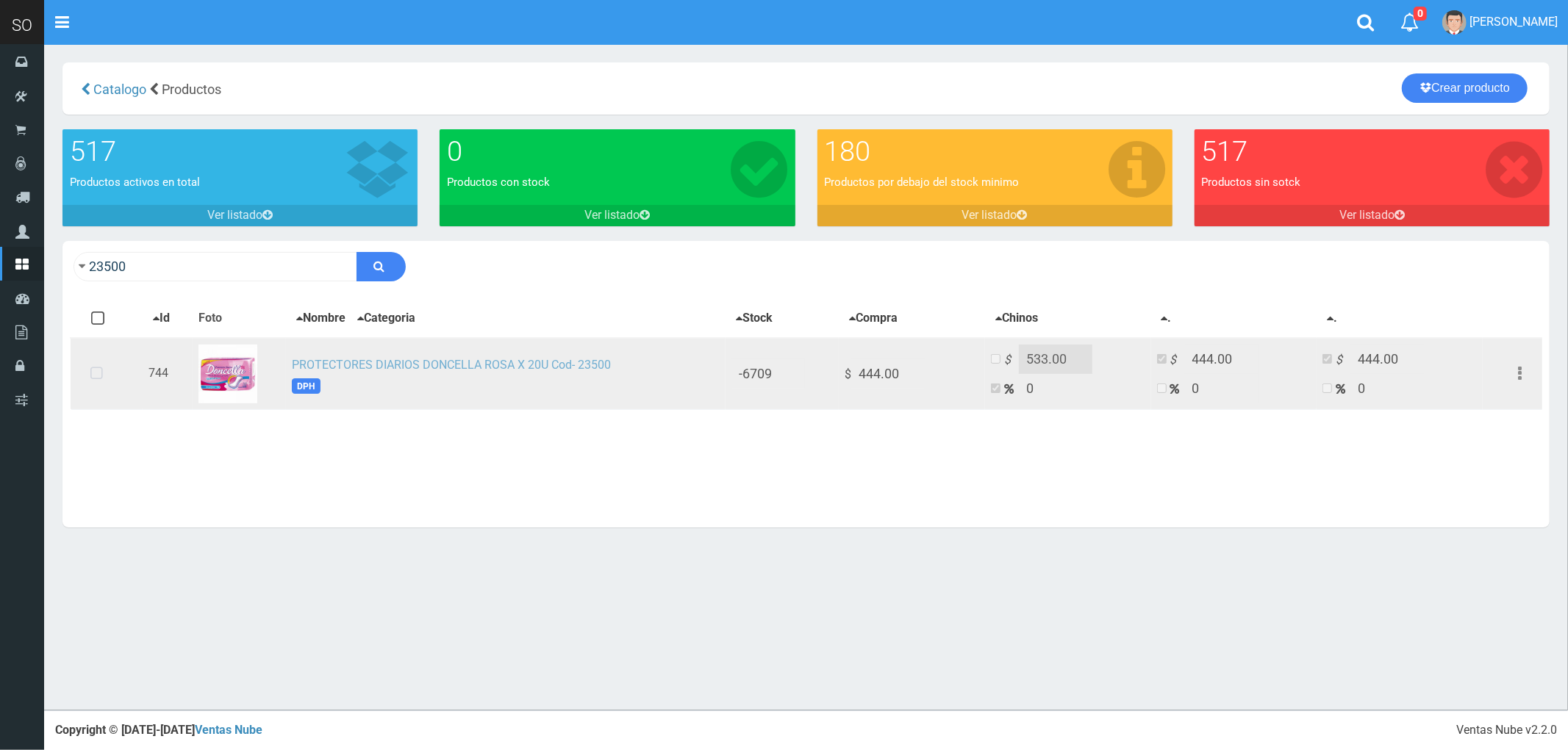
click at [410, 358] on link "PROTECTORES DIARIOS DONCELLA ROSA X 20U Cod- 23500" at bounding box center [451, 365] width 319 height 14
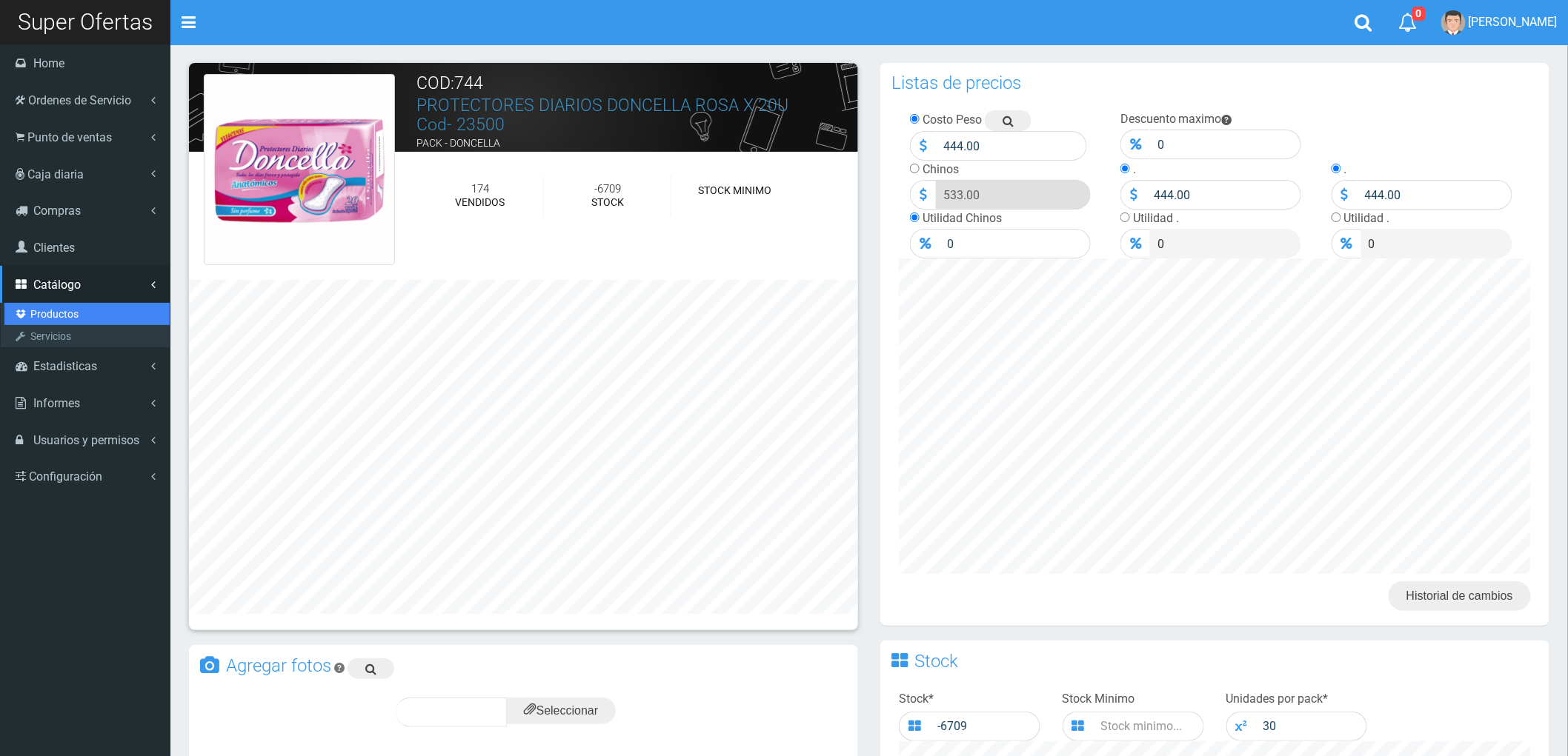
click at [49, 312] on link "Productos" at bounding box center [87, 314] width 165 height 22
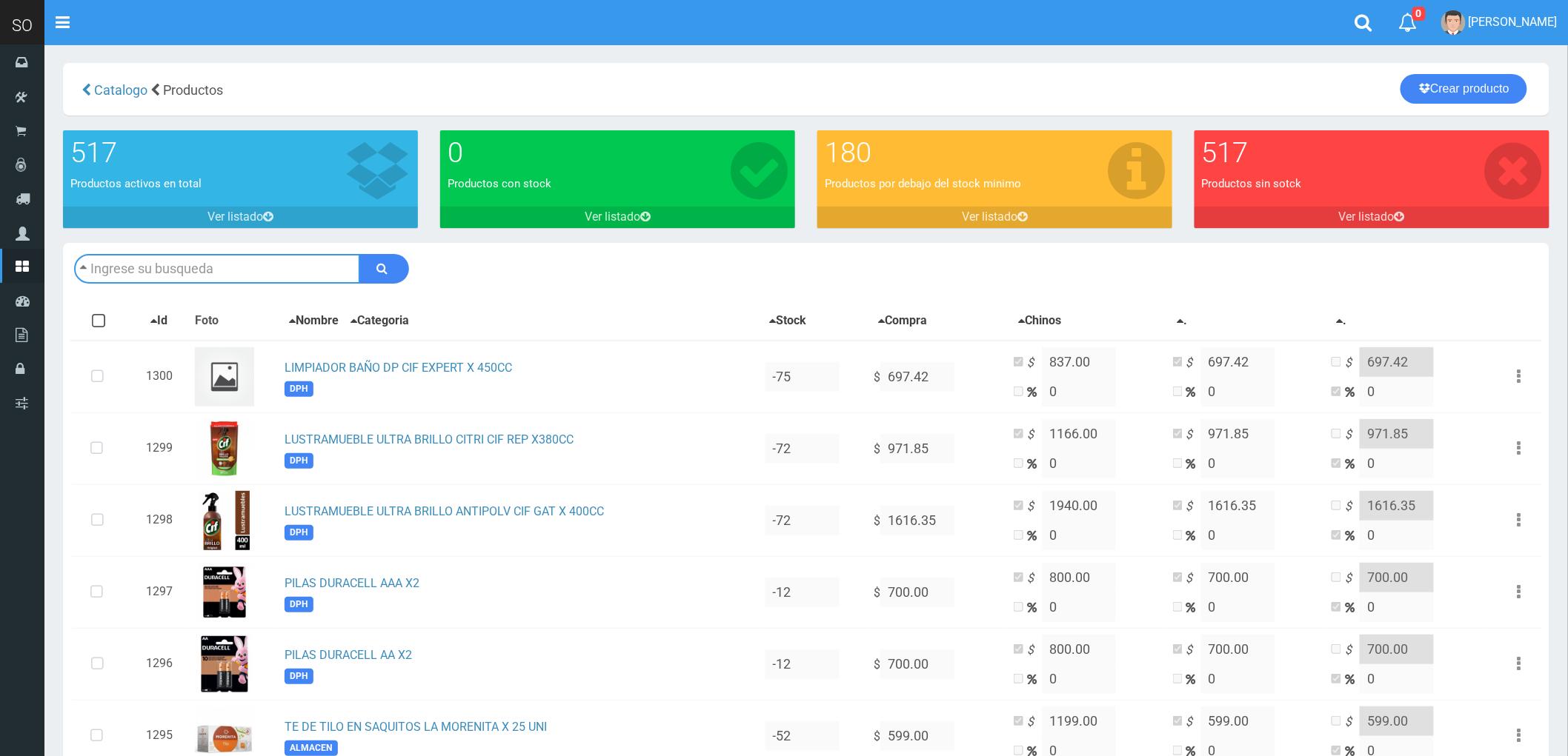
click at [196, 265] on input "text" at bounding box center [217, 268] width 286 height 29
type input "HISOPOS DONCELLA X 100 U Cod-80100"
click at [360, 254] on button "submit" at bounding box center [384, 268] width 49 height 29
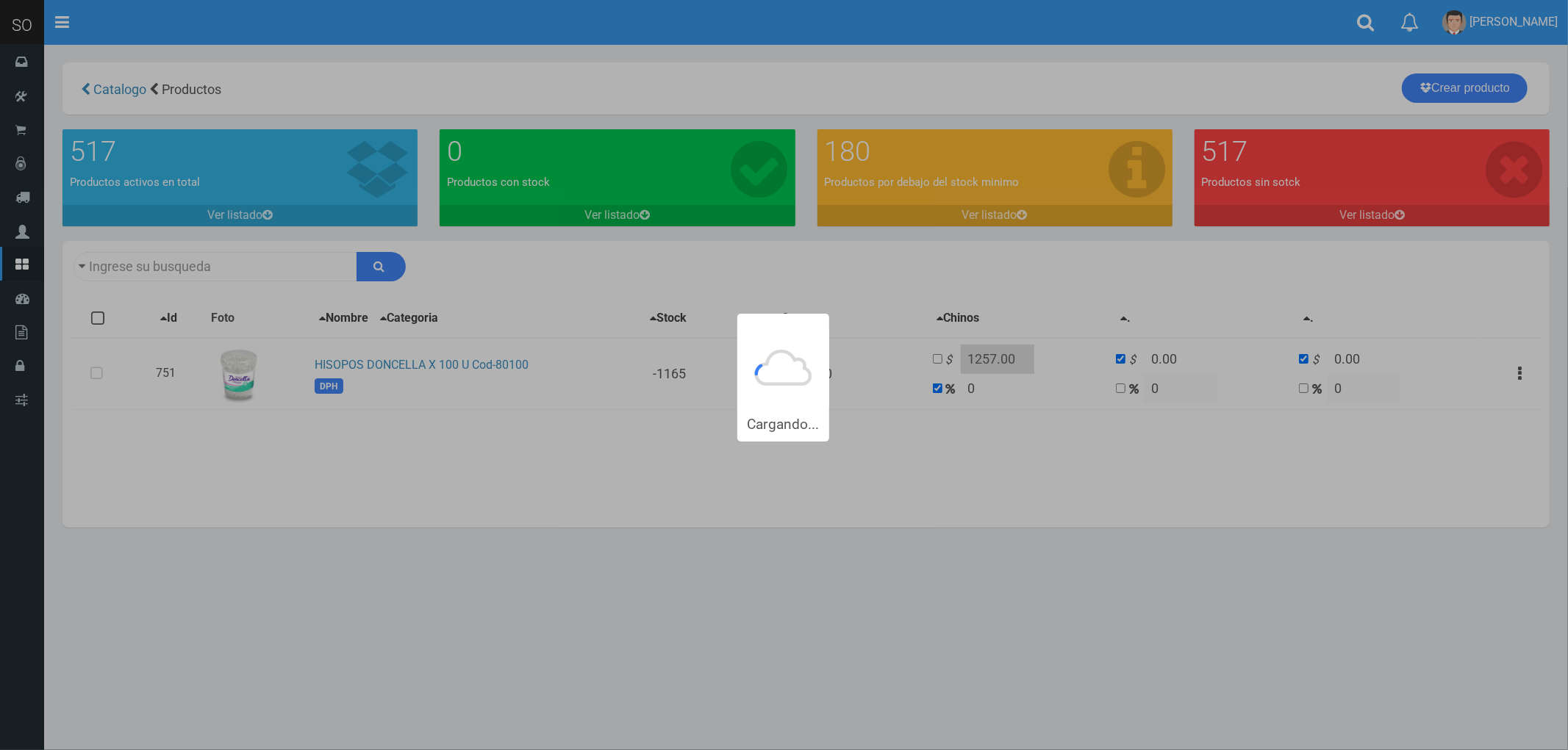
type input "HISOPOS DONCELLA+X+100+U+Cod-80100"
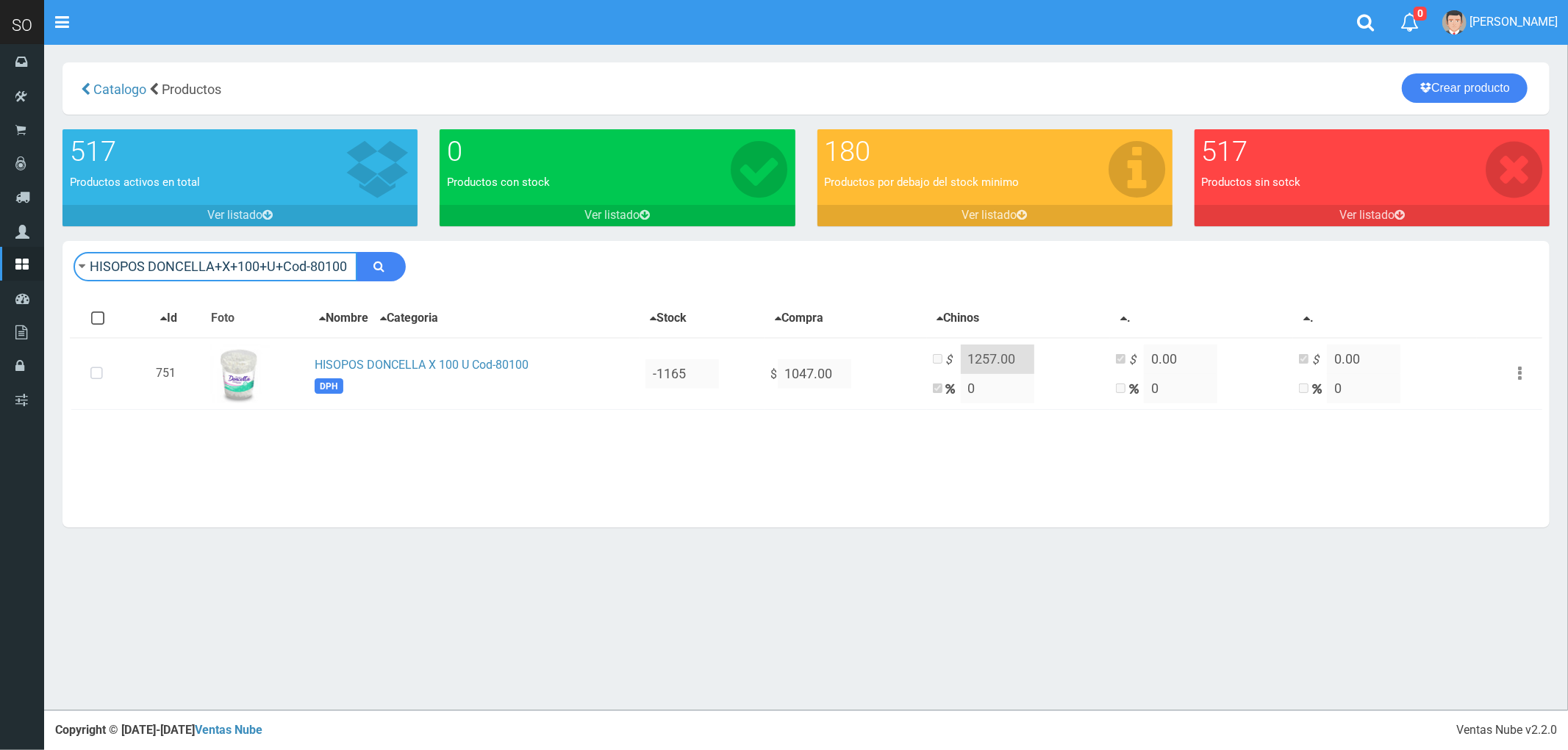
drag, startPoint x: 348, startPoint y: 262, endPoint x: 88, endPoint y: 240, distance: 260.9
click at [88, 241] on div "HISOPOS DONCELLA+X+100+U+Cod-80100 Descargar PDF Guardar cambios Imprimir Selec…" at bounding box center [806, 266] width 1487 height 51
type input "DONCELLA"
click at [357, 252] on button "submit" at bounding box center [381, 266] width 49 height 29
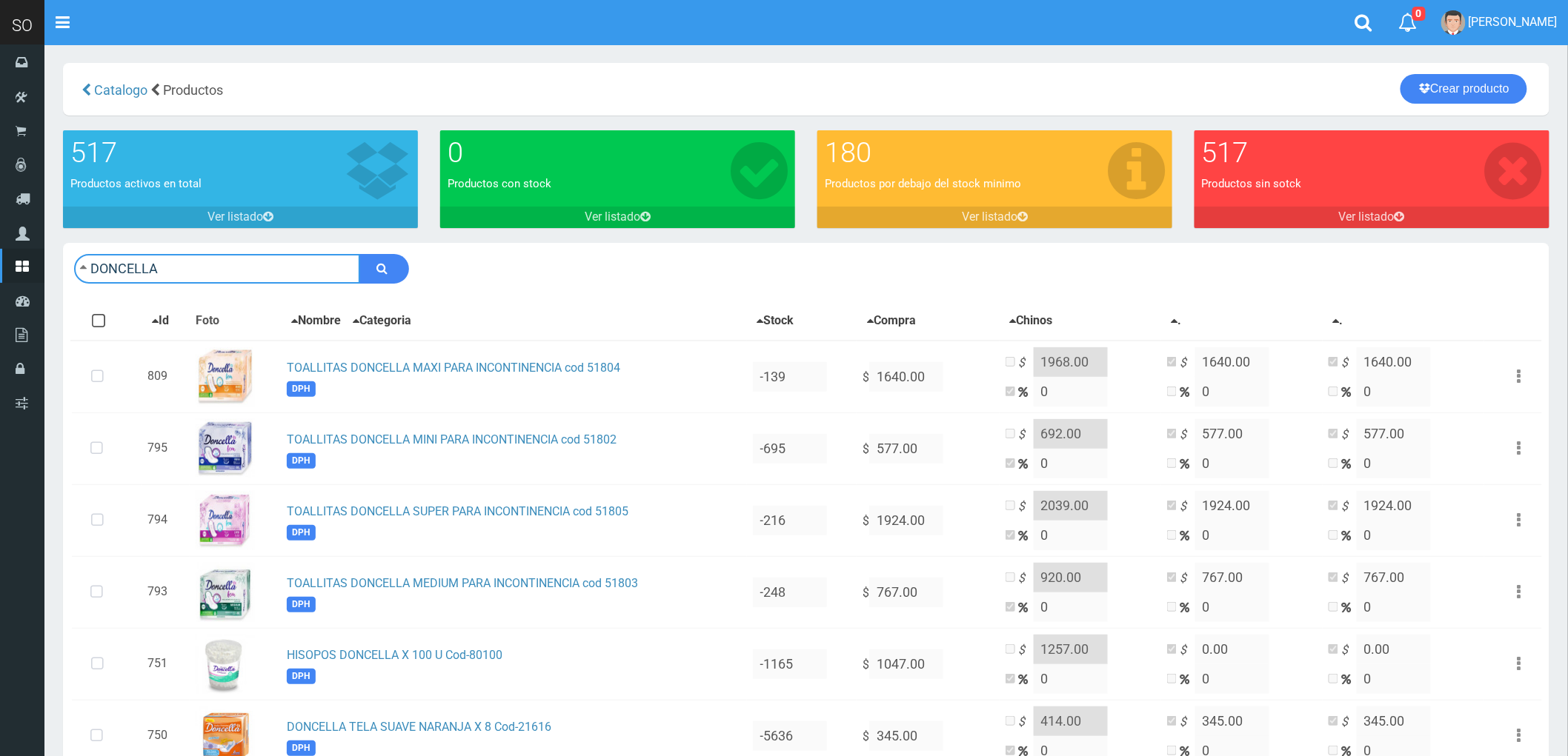
drag, startPoint x: 172, startPoint y: 260, endPoint x: 52, endPoint y: 269, distance: 120.3
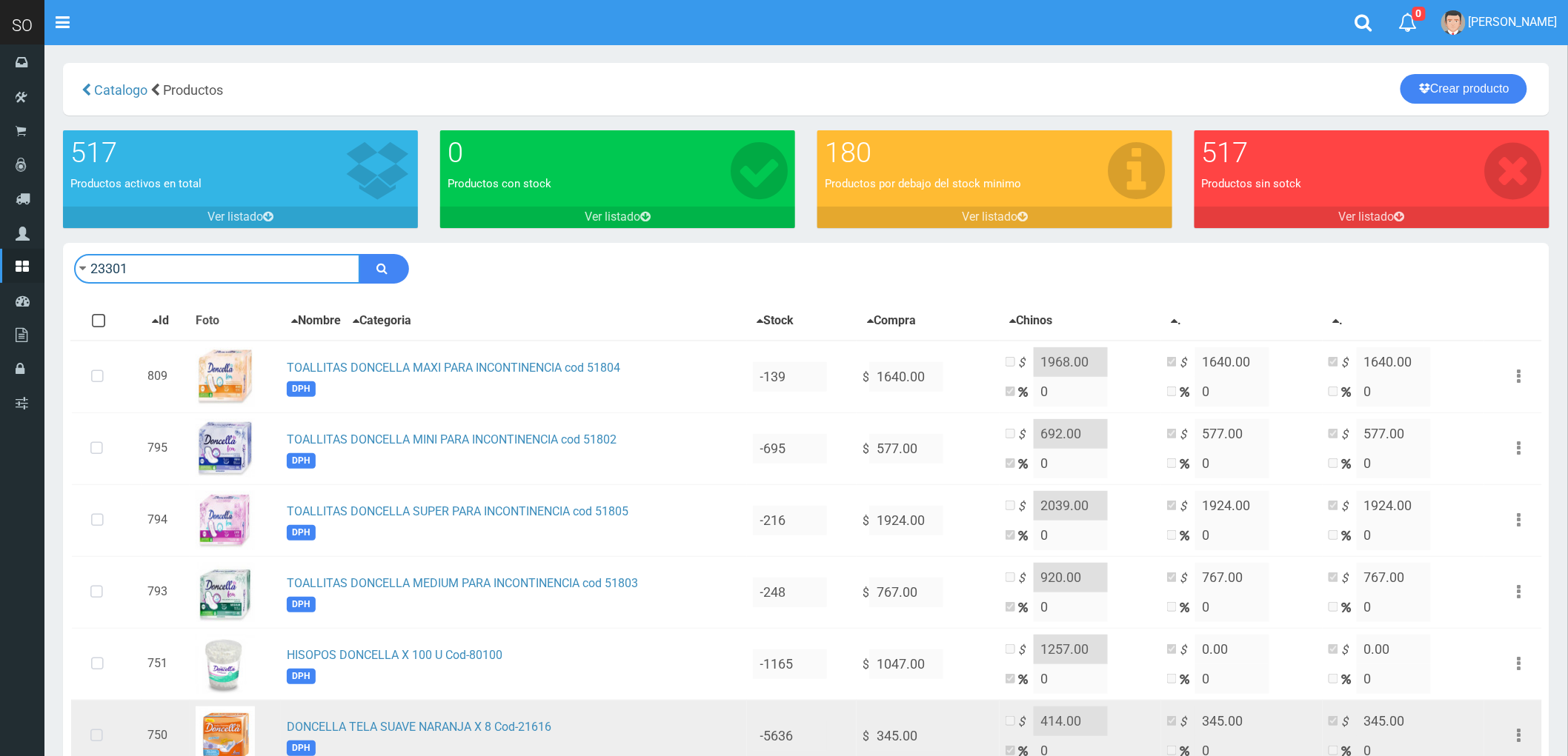
type input "23301"
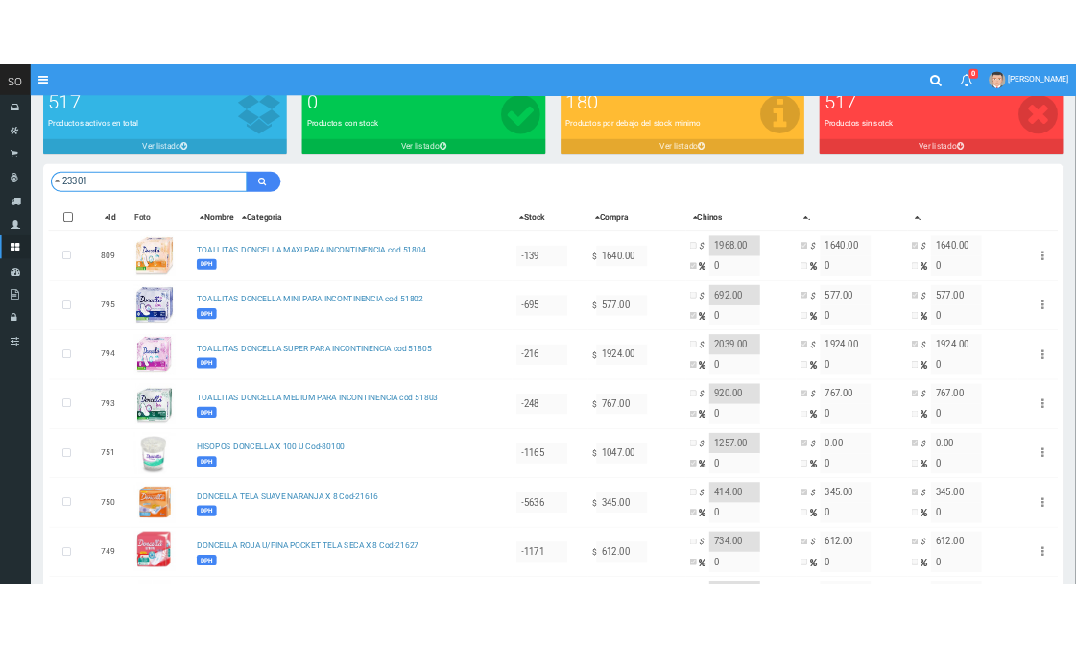
scroll to position [213, 0]
